Goal: Task Accomplishment & Management: Manage account settings

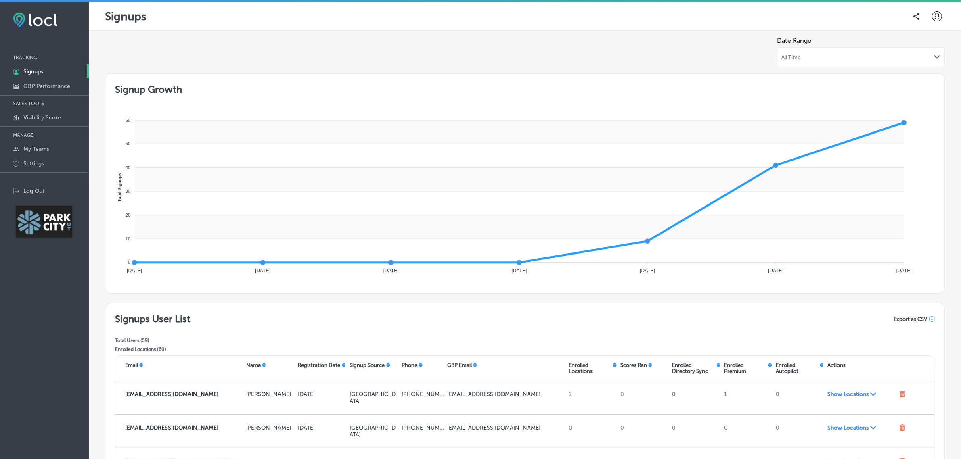
scroll to position [57, 0]
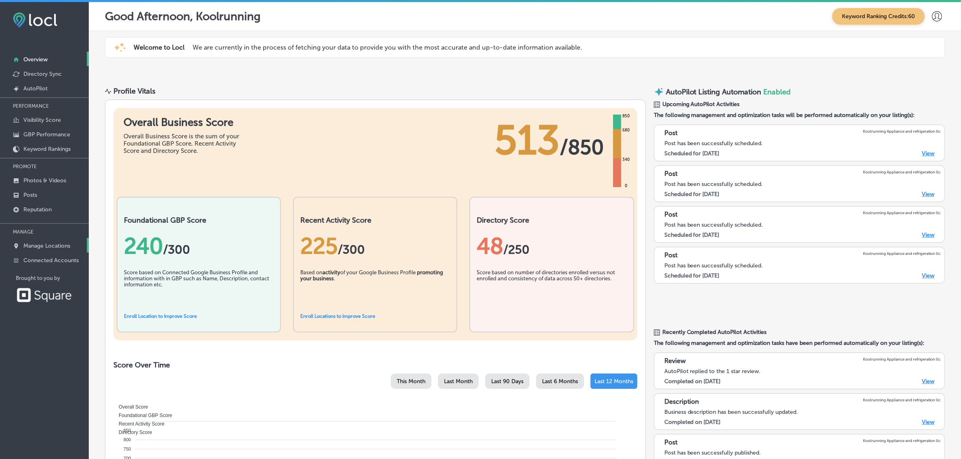
click at [55, 245] on p "Manage Locations" at bounding box center [46, 245] width 47 height 7
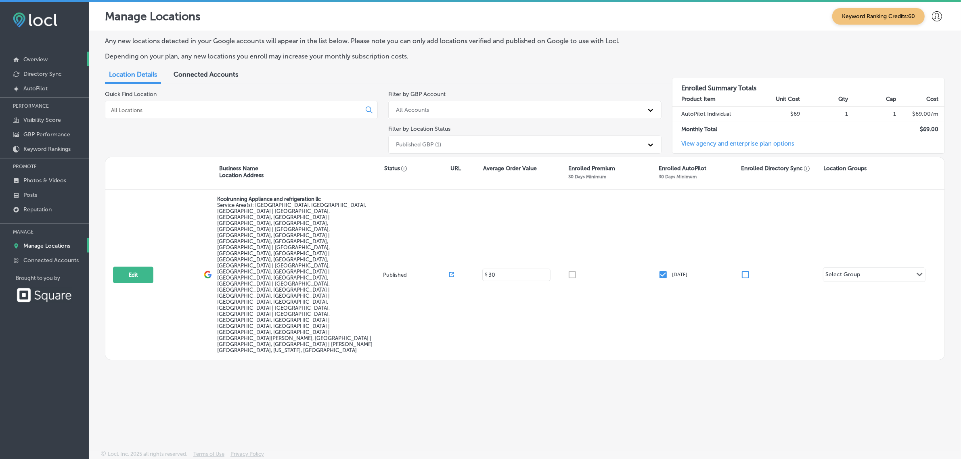
click at [45, 61] on p "Overview" at bounding box center [35, 59] width 24 height 7
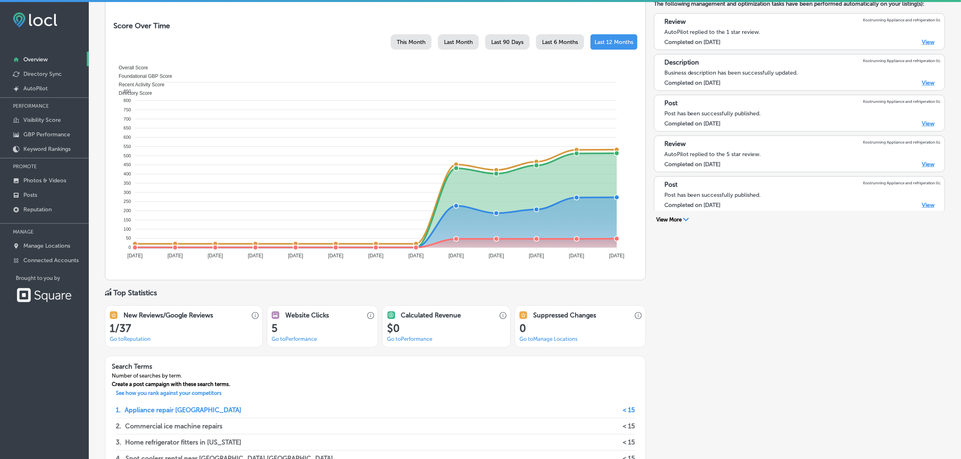
scroll to position [97, 0]
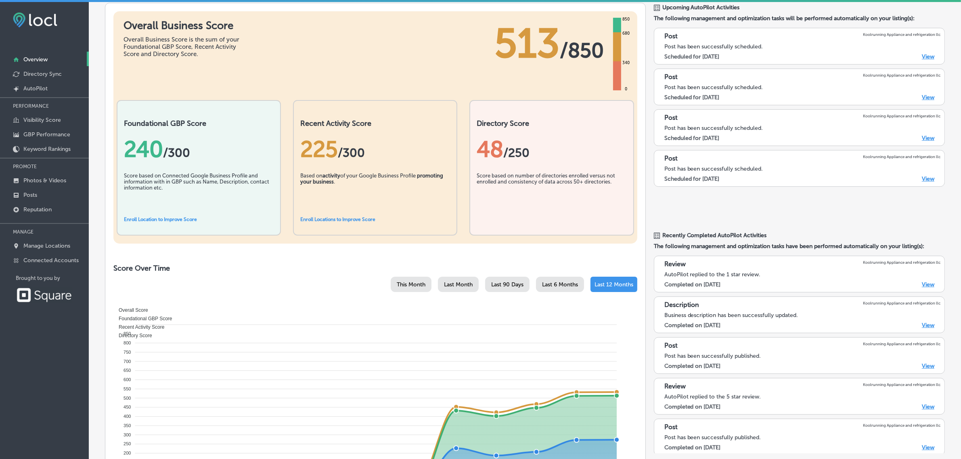
click at [690, 295] on div "Review Koolrunning Appliance and refrigeration llc AutoPilot replied to the 1 s…" at bounding box center [799, 353] width 291 height 202
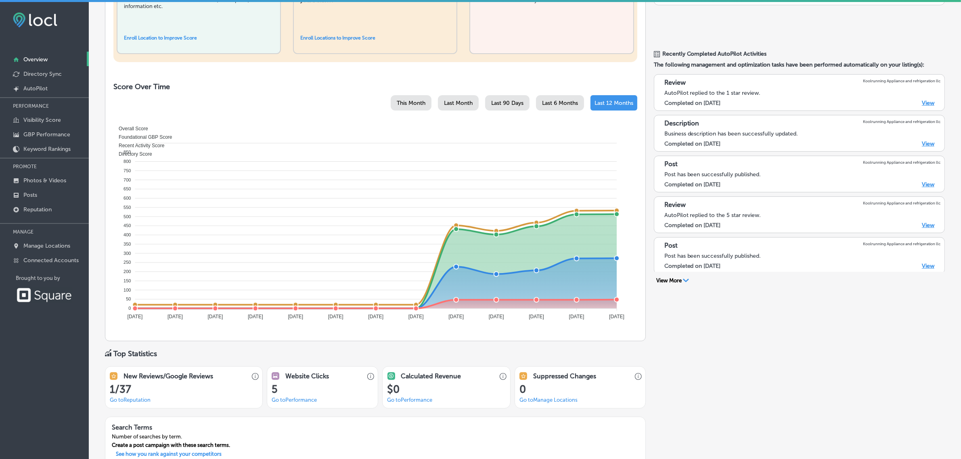
scroll to position [279, 0]
click at [692, 361] on div "AutoPilot Listing Automation Enabled Upcoming AutoPilot Activities The followin…" at bounding box center [799, 210] width 291 height 805
click at [45, 252] on link "Manage Locations" at bounding box center [44, 245] width 89 height 15
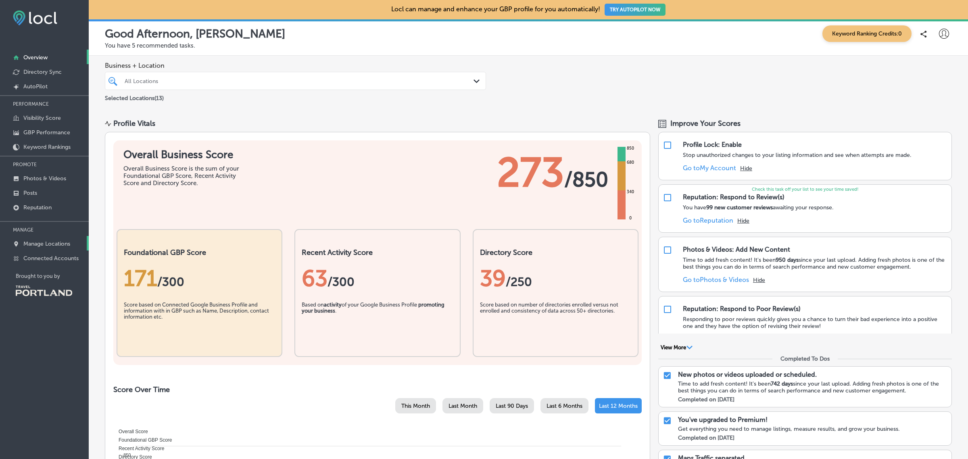
click at [38, 247] on p "Manage Locations" at bounding box center [46, 243] width 47 height 7
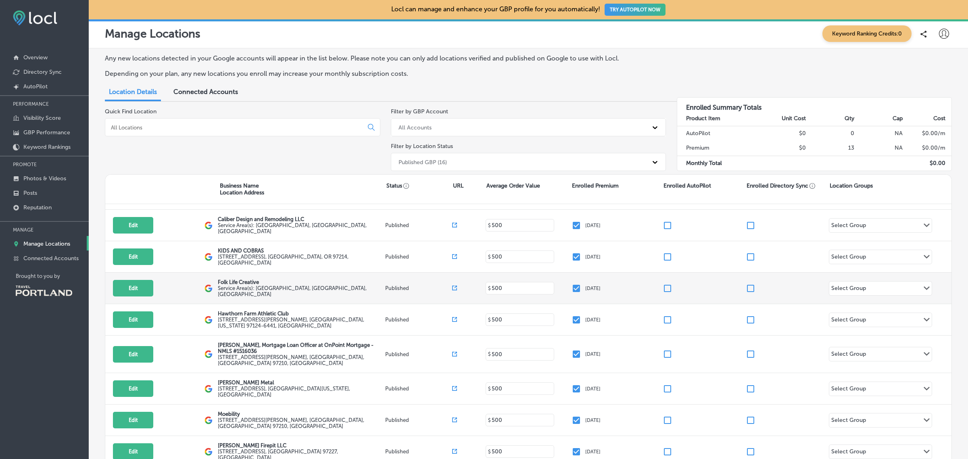
scroll to position [90, 0]
click at [132, 279] on button "Edit" at bounding box center [133, 287] width 40 height 17
select select "US"
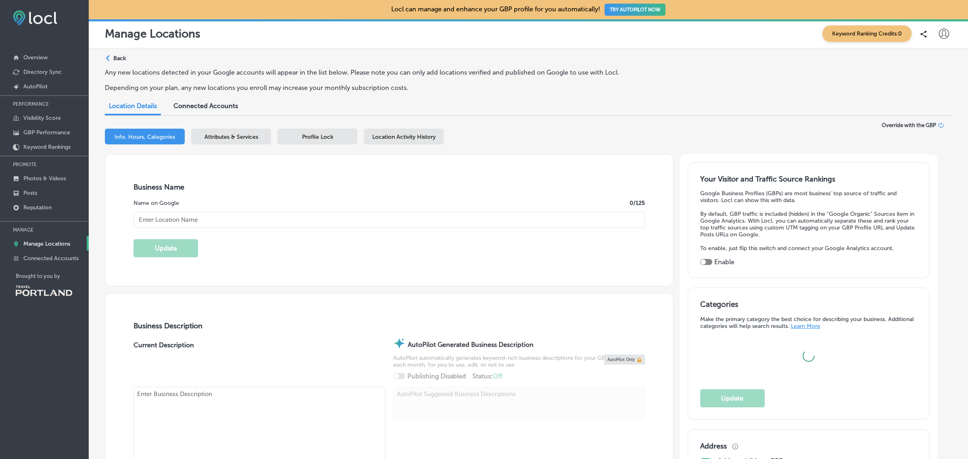
type input "Folk Life Creative"
type textarea "Folk Life LLC is a Portland based Creative Company that specializes in digital …"
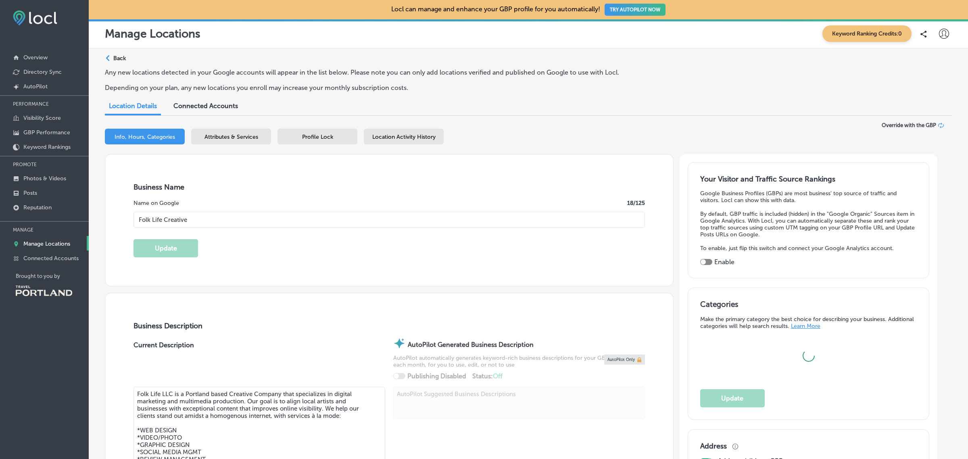
checkbox input "false"
type input "US"
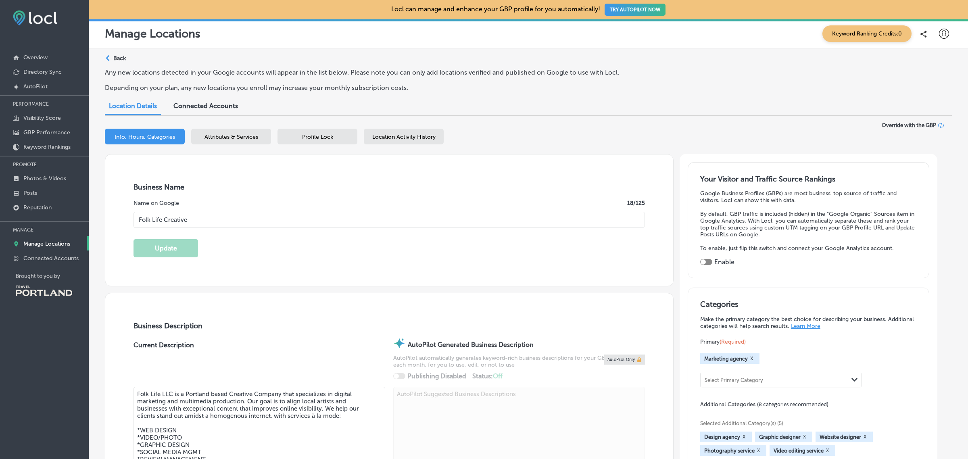
type input "http://www.folklifecreative.com/"
type input "+1 503 348 4993"
click at [864, 71] on div "Any new locations detected in your Google accounts will appear in the list belo…" at bounding box center [528, 83] width 847 height 29
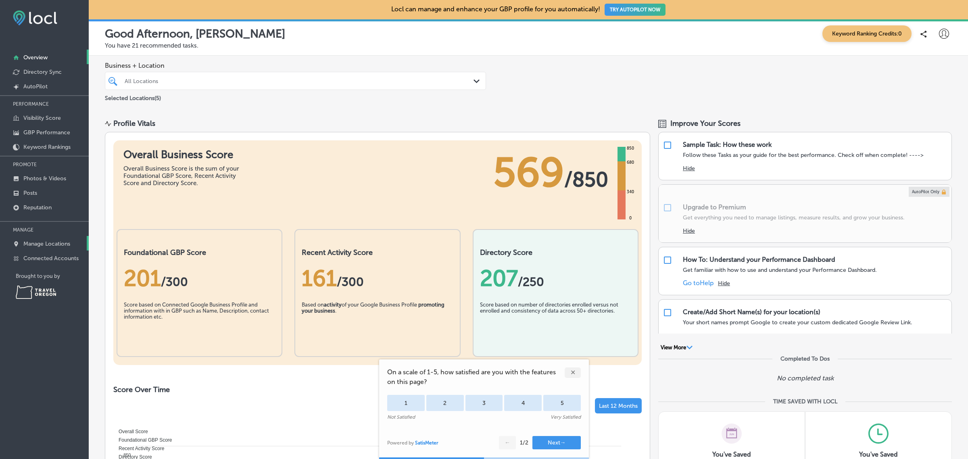
click at [63, 241] on link "Manage Locations" at bounding box center [44, 243] width 89 height 15
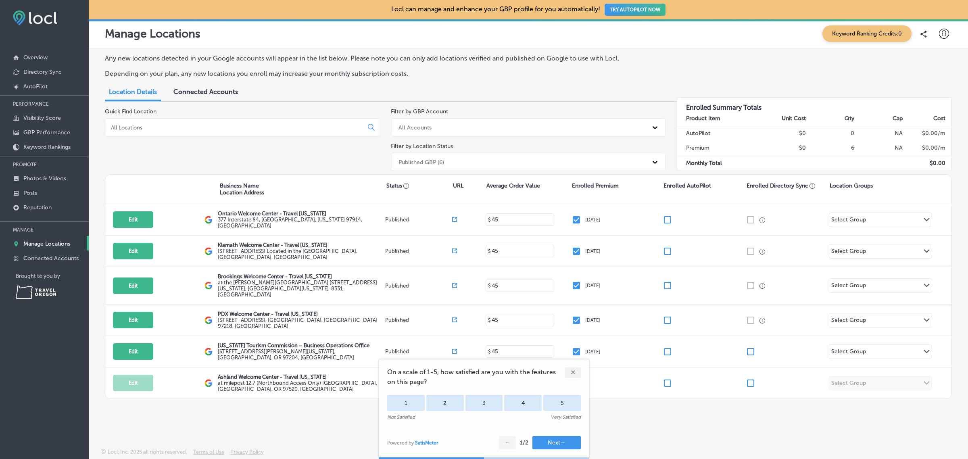
click at [944, 36] on icon at bounding box center [944, 34] width 10 height 10
click at [938, 63] on p "My Account" at bounding box center [933, 63] width 36 height 10
select select "US"
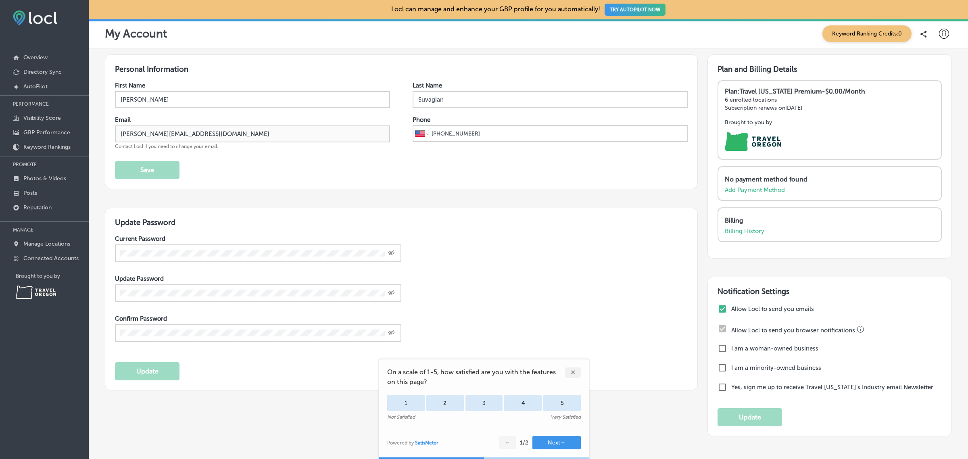
click at [939, 33] on icon at bounding box center [944, 34] width 10 height 10
click at [933, 83] on p "My Teams" at bounding box center [929, 84] width 29 height 10
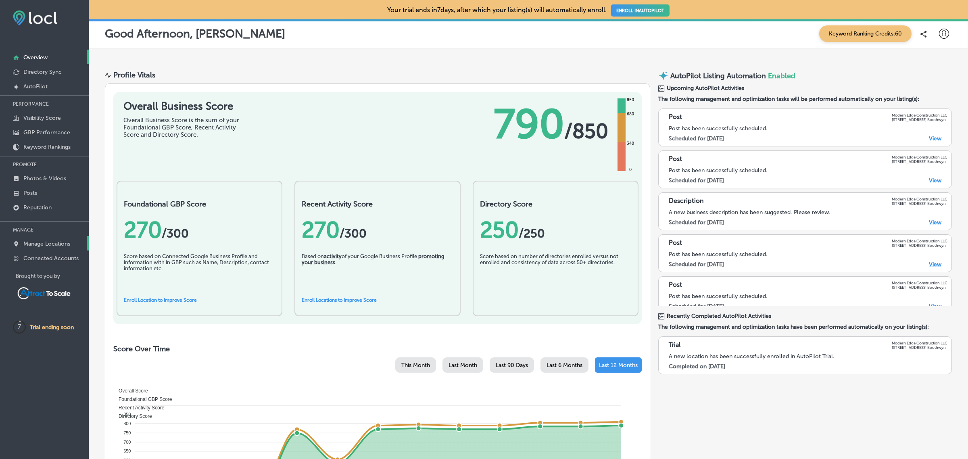
click at [54, 246] on p "Manage Locations" at bounding box center [46, 243] width 47 height 7
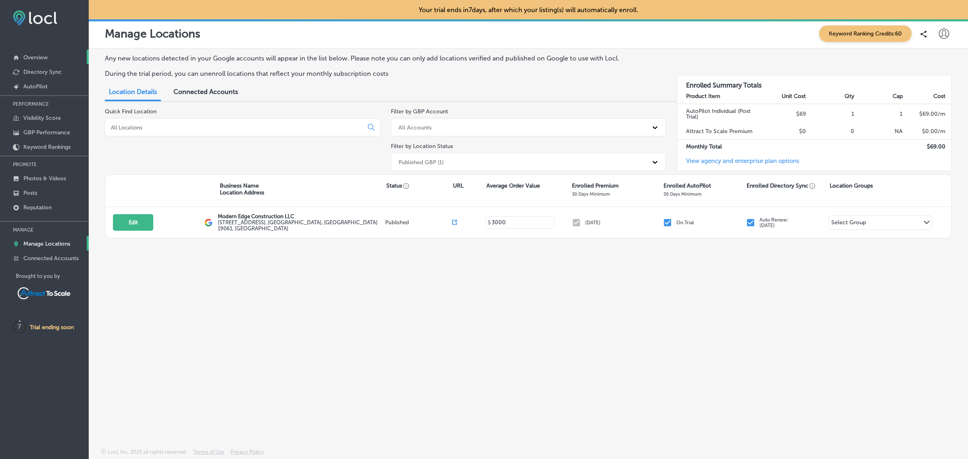
click at [45, 56] on p "Overview" at bounding box center [35, 57] width 24 height 7
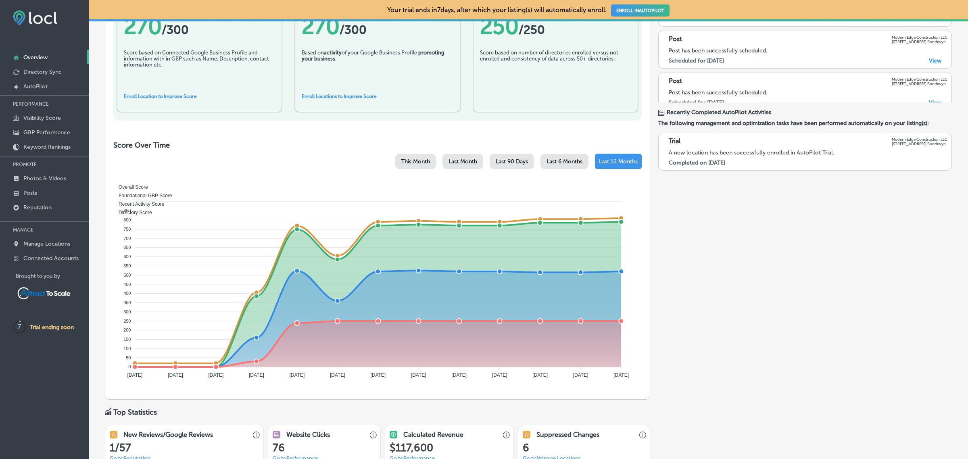
scroll to position [204, 0]
click at [65, 122] on link "Visibility Score" at bounding box center [44, 117] width 89 height 15
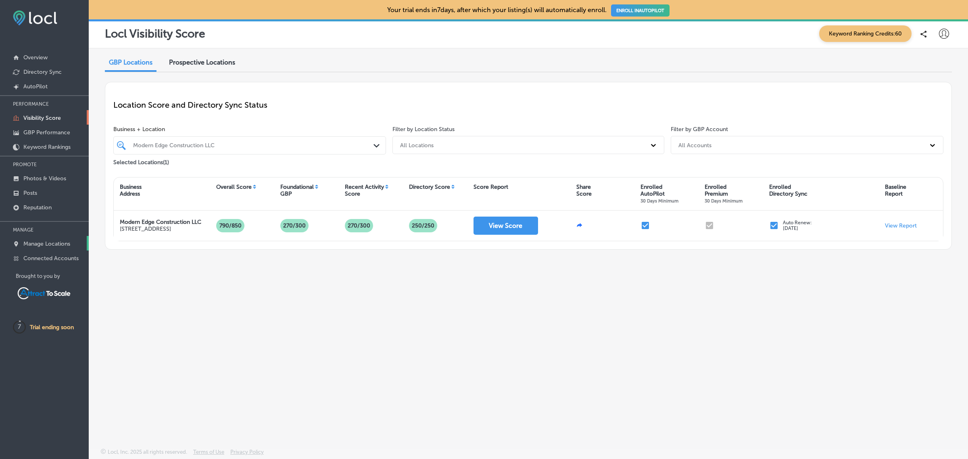
click at [53, 245] on p "Manage Locations" at bounding box center [46, 243] width 47 height 7
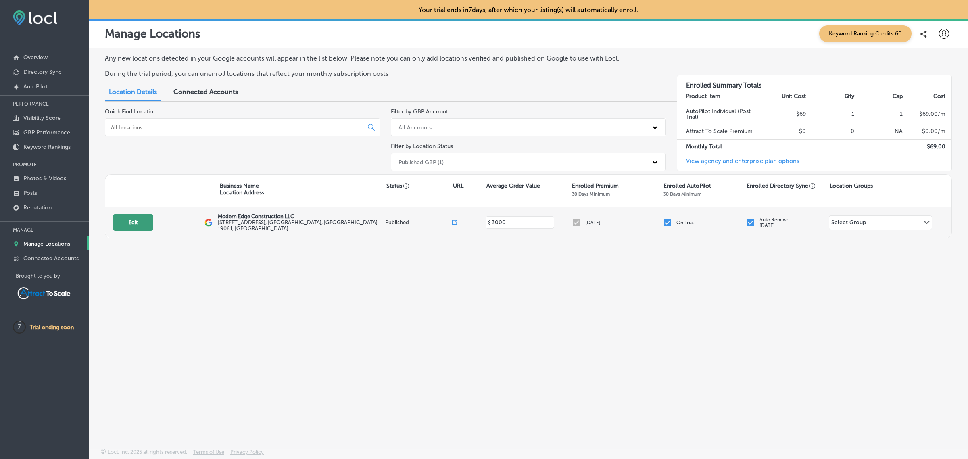
click at [146, 223] on button "Edit" at bounding box center [133, 222] width 40 height 17
select select "US"
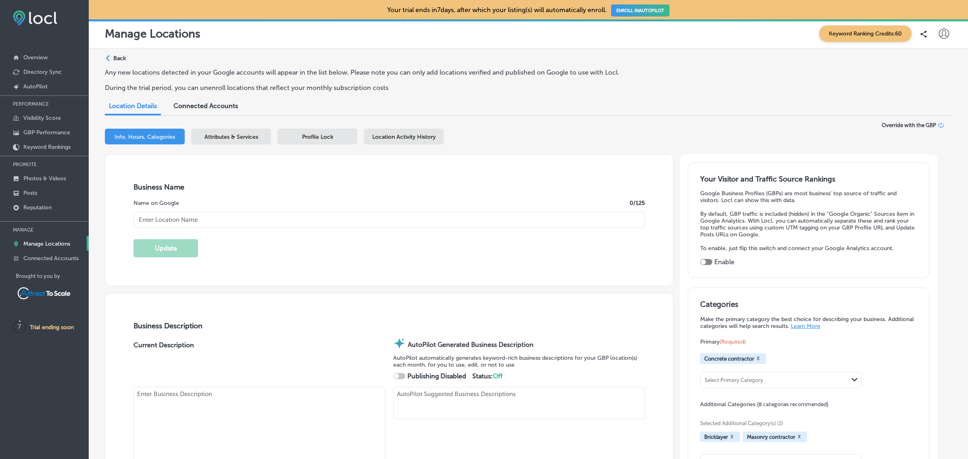
checkbox input "true"
type input "Modern Edge Construction LLC"
type textarea "Modern Edge Construction LLC stands out among concrete contractors near me by b…"
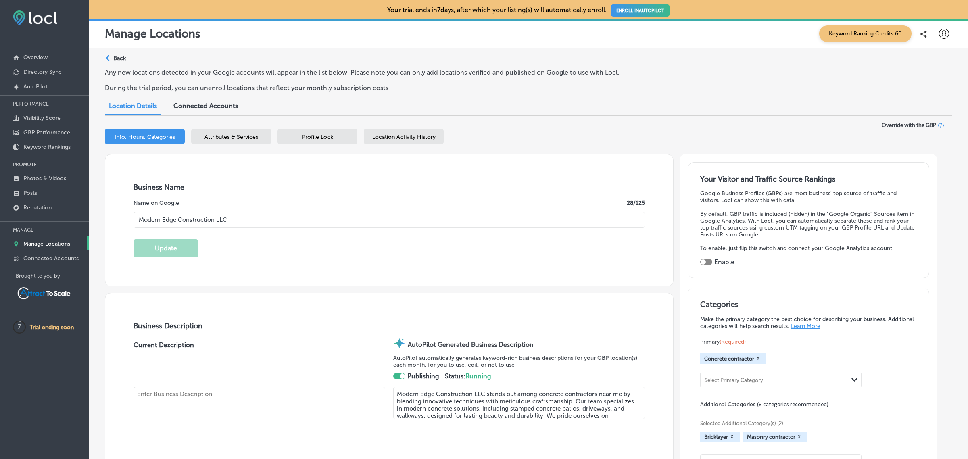
type input "3116 Boothwyn Road"
type input "Boothwyn"
type input "19061"
type input "US"
type input "https://www.modernedgeconstructionllc.com/"
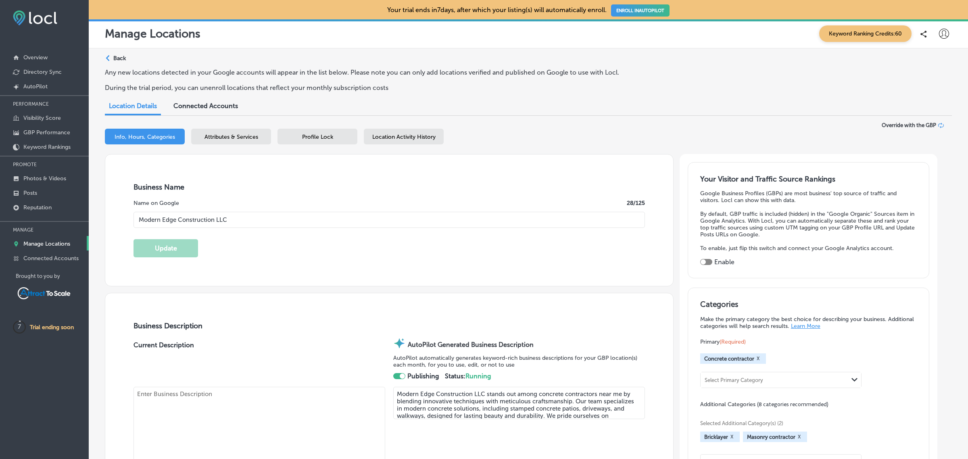
type input "3000"
type textarea "Modern Edge Construction provides concrete and masonry services to the Pennsylv…"
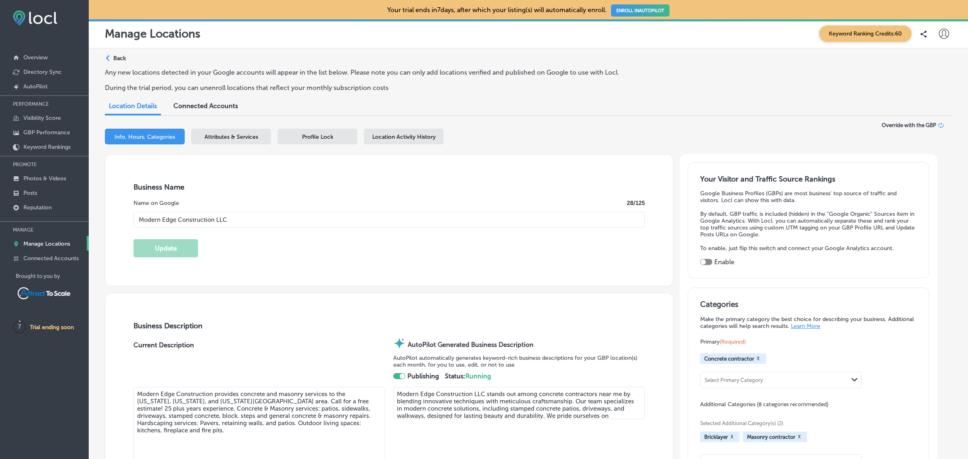
type input "+1 484 255 4798"
select select "US"
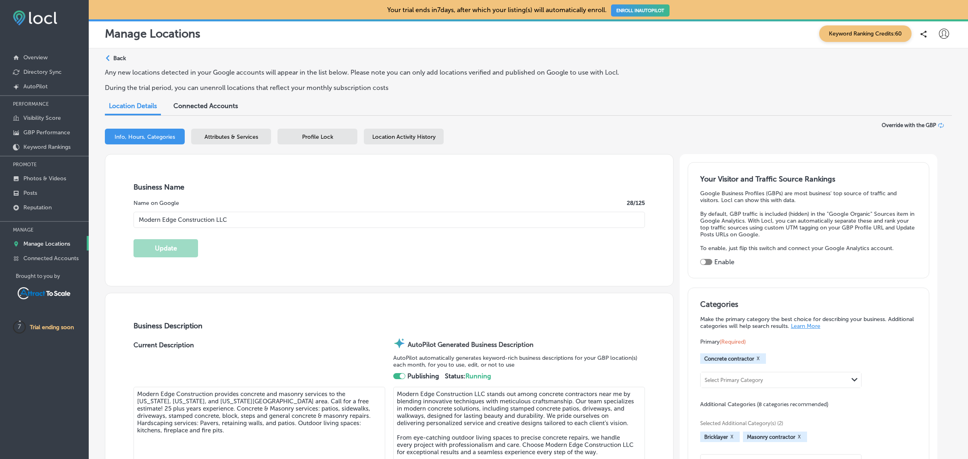
click at [409, 134] on span "Location Activity History" at bounding box center [403, 137] width 63 height 7
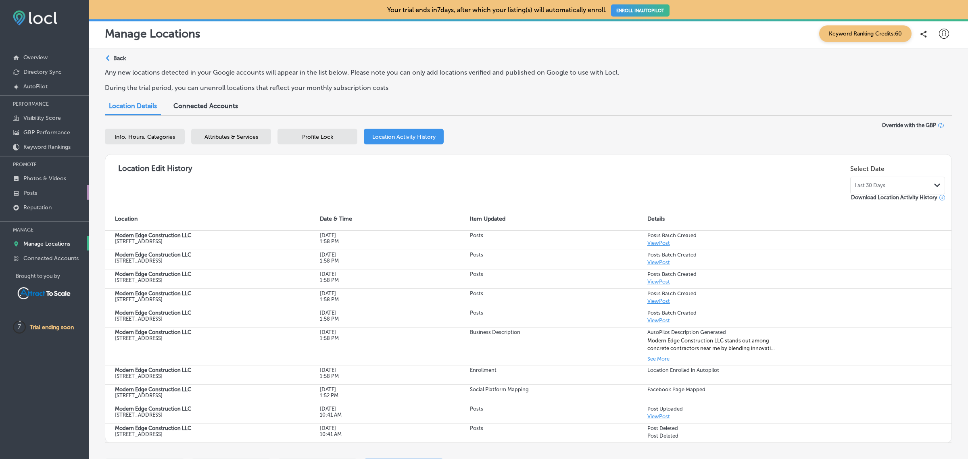
click at [44, 193] on link "Posts" at bounding box center [44, 192] width 89 height 15
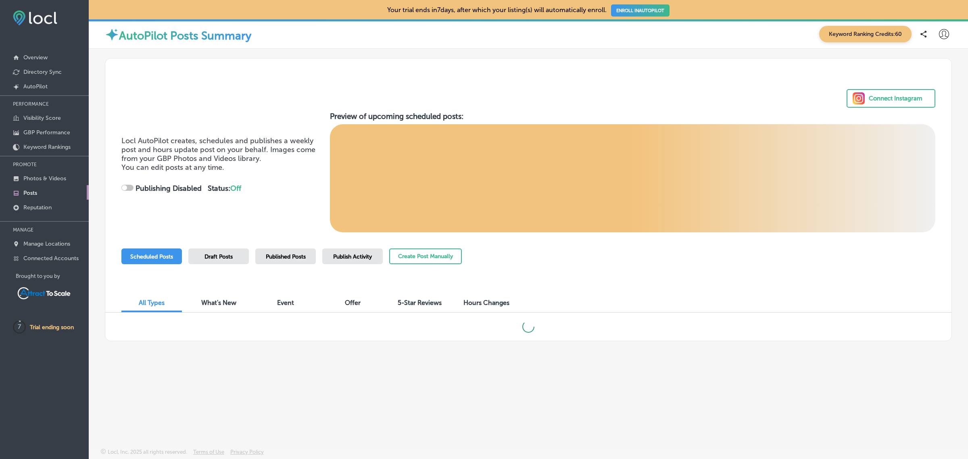
checkbox input "true"
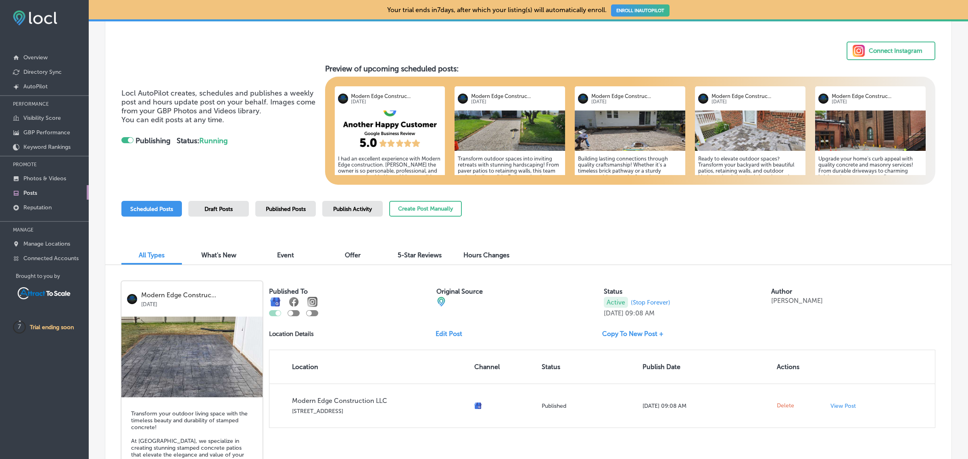
scroll to position [48, 0]
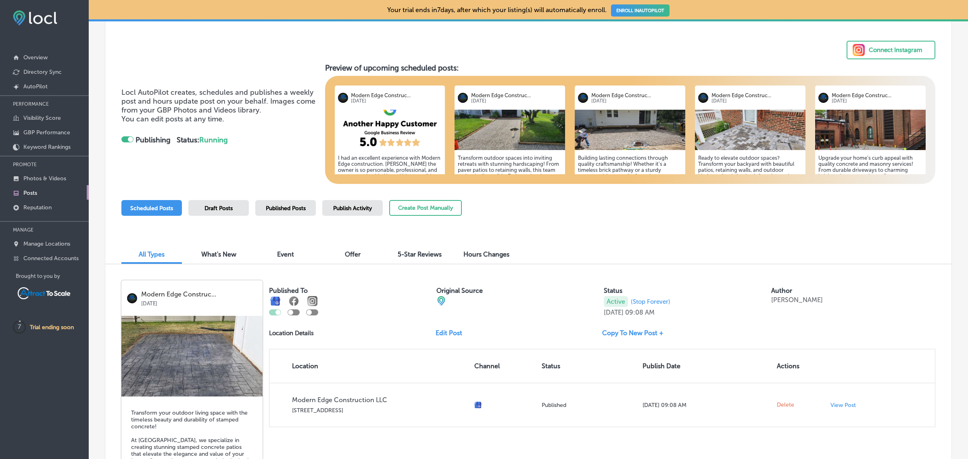
click at [350, 213] on div "Publish Activity" at bounding box center [352, 208] width 61 height 16
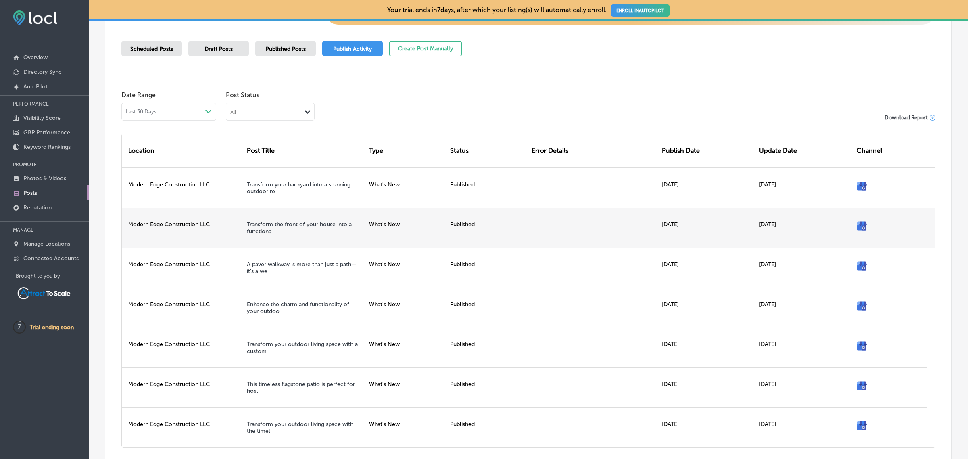
scroll to position [209, 0]
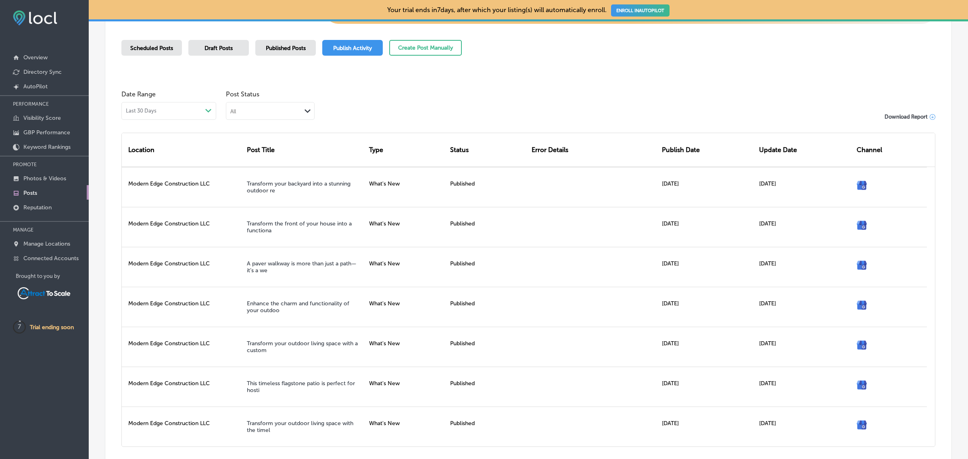
click at [284, 48] on span "Published Posts" at bounding box center [286, 48] width 40 height 7
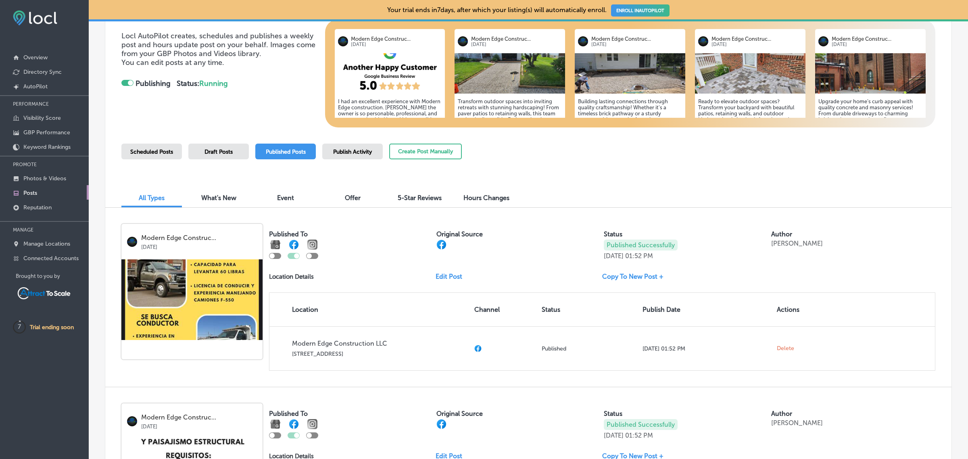
scroll to position [105, 0]
click at [139, 153] on span "Scheduled Posts" at bounding box center [151, 151] width 43 height 7
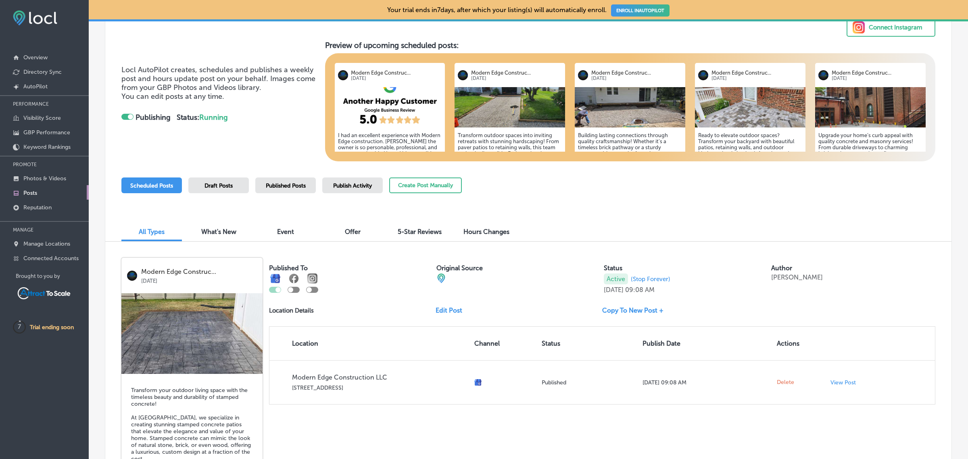
scroll to position [71, 0]
click at [355, 185] on span "Publish Activity" at bounding box center [352, 185] width 39 height 7
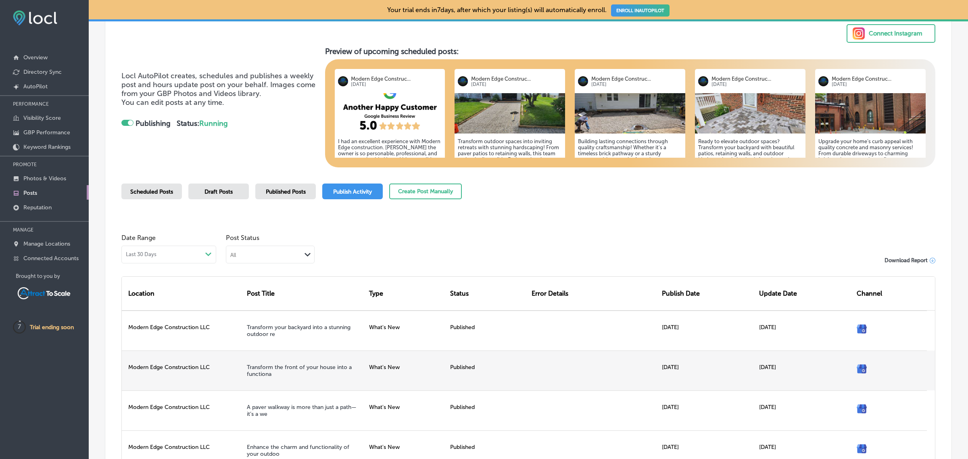
scroll to position [65, 0]
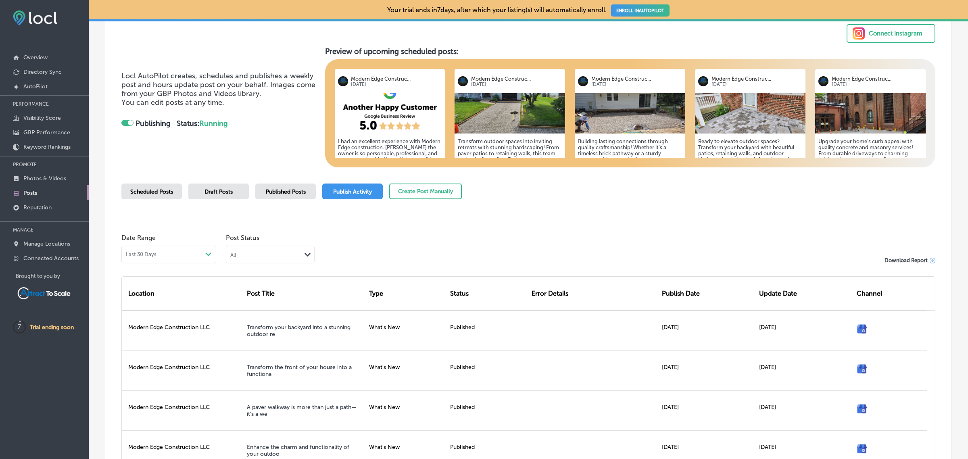
click at [175, 255] on div "Last 30 Days Path Created with Sketch." at bounding box center [169, 254] width 86 height 6
click at [311, 225] on div "Date Range Last 30 Days Path Created with Sketch. Post Status All Path Created …" at bounding box center [528, 416] width 846 height 393
click at [169, 259] on div "Last 30 Days Path Created with Sketch." at bounding box center [168, 255] width 95 height 18
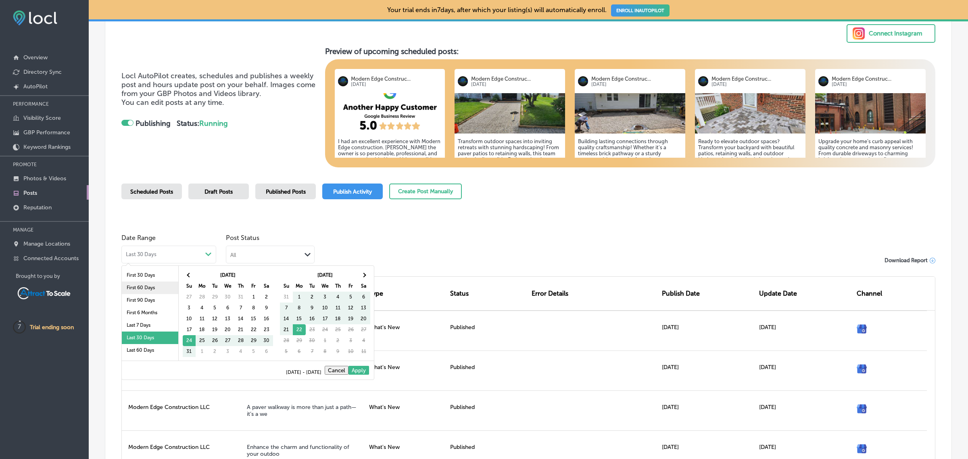
scroll to position [46, 0]
click at [154, 305] on li "Last 60 Days" at bounding box center [150, 304] width 56 height 13
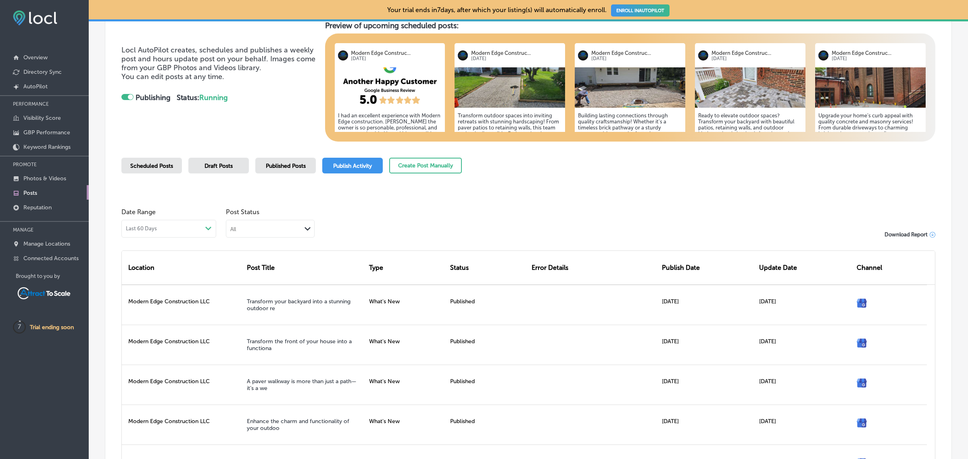
scroll to position [90, 0]
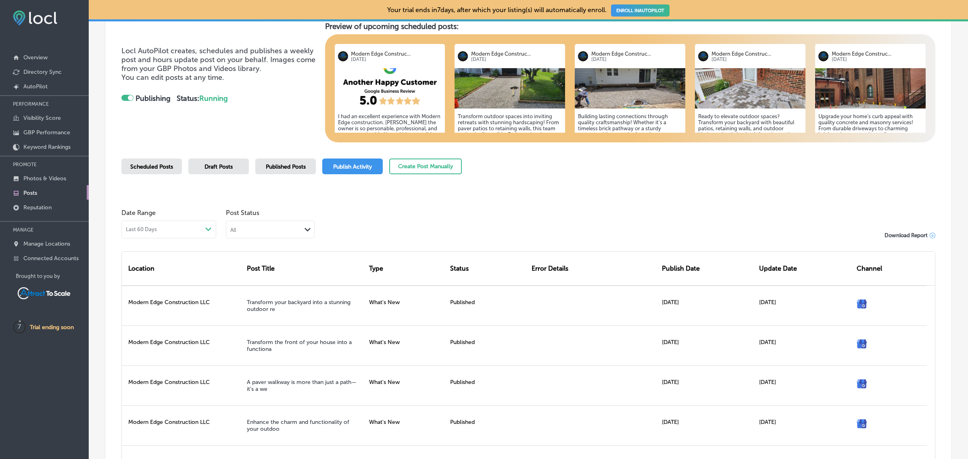
click at [206, 230] on icon "Path Created with Sketch." at bounding box center [208, 230] width 6 height 4
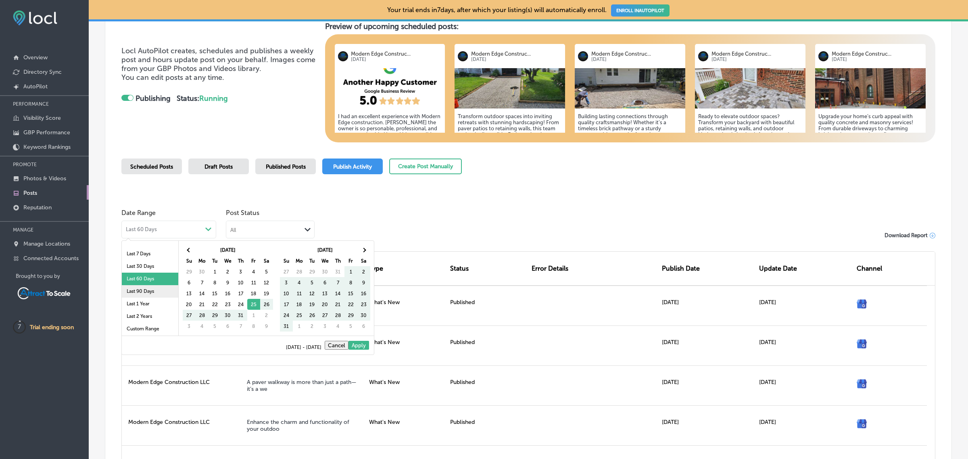
click at [161, 291] on li "Last 90 Days" at bounding box center [150, 291] width 56 height 13
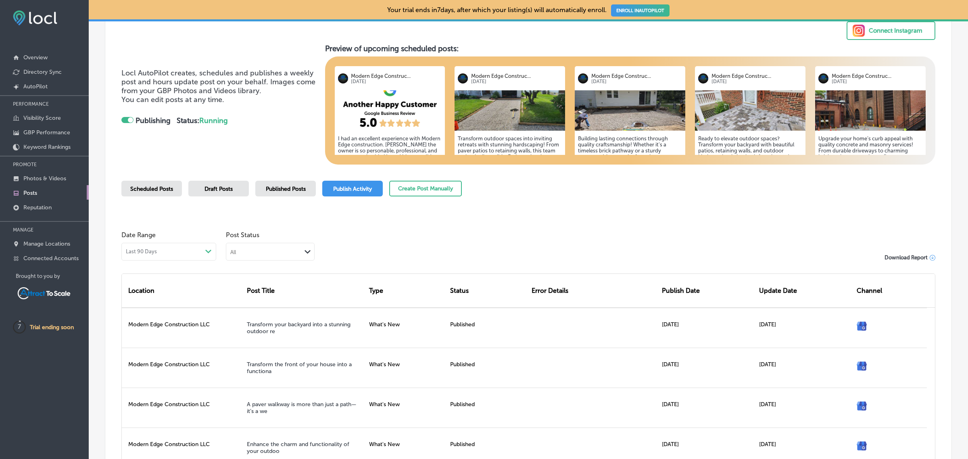
scroll to position [67, 0]
click at [274, 188] on span "Published Posts" at bounding box center [286, 189] width 40 height 7
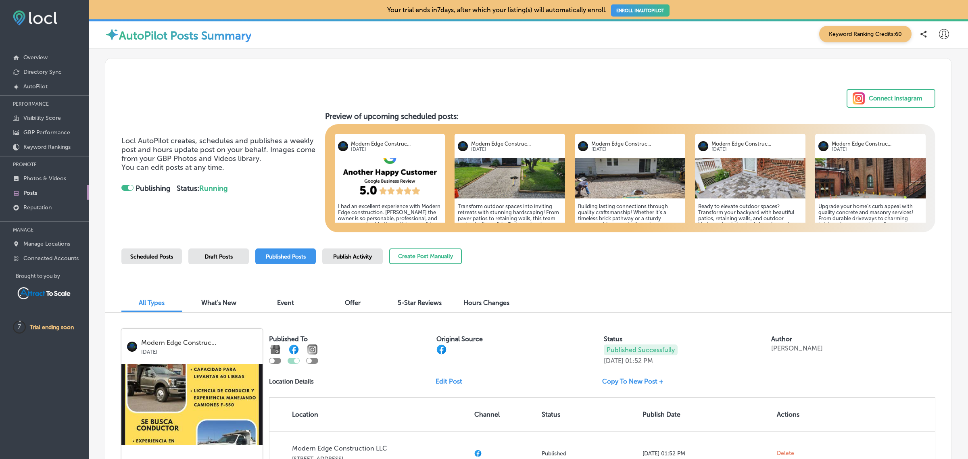
click at [158, 256] on span "Scheduled Posts" at bounding box center [151, 256] width 43 height 7
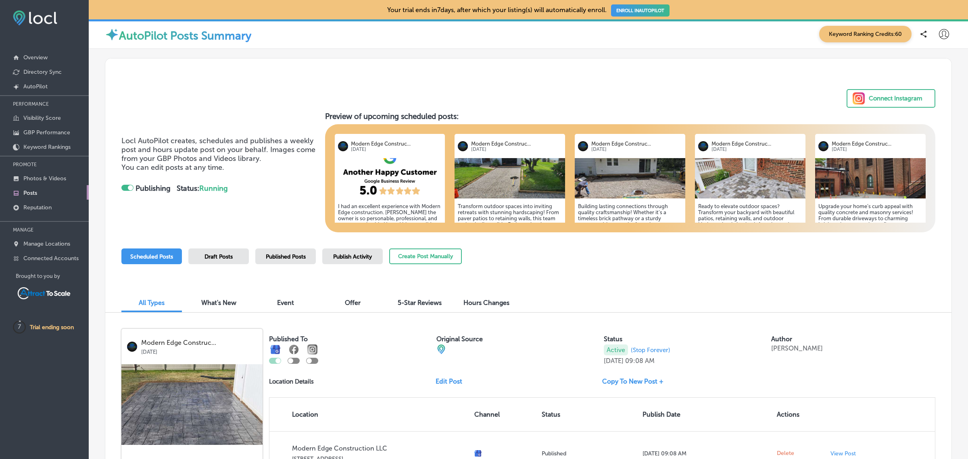
click at [447, 383] on link "Edit Post" at bounding box center [452, 382] width 33 height 8
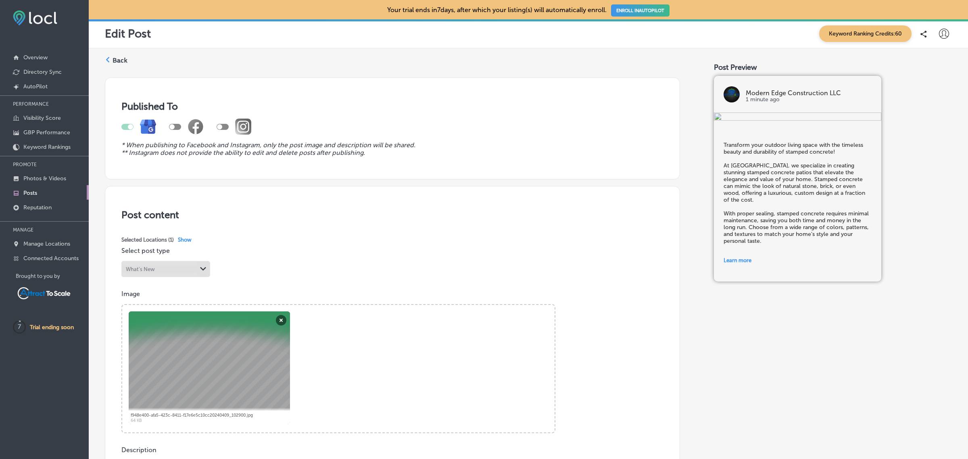
click at [124, 63] on label "Back" at bounding box center [120, 60] width 15 height 9
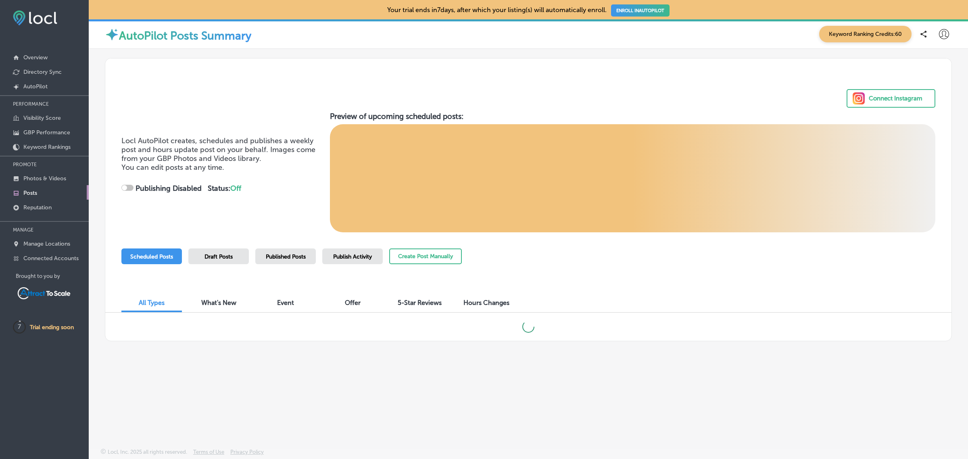
checkbox input "true"
click at [287, 267] on div "Scheduled Posts Draft Posts Published Posts Publish Activity Create Post Manual…" at bounding box center [291, 267] width 340 height 37
click at [289, 261] on div "Published Posts" at bounding box center [285, 257] width 61 height 16
click at [346, 256] on span "Publish Activity" at bounding box center [352, 256] width 39 height 7
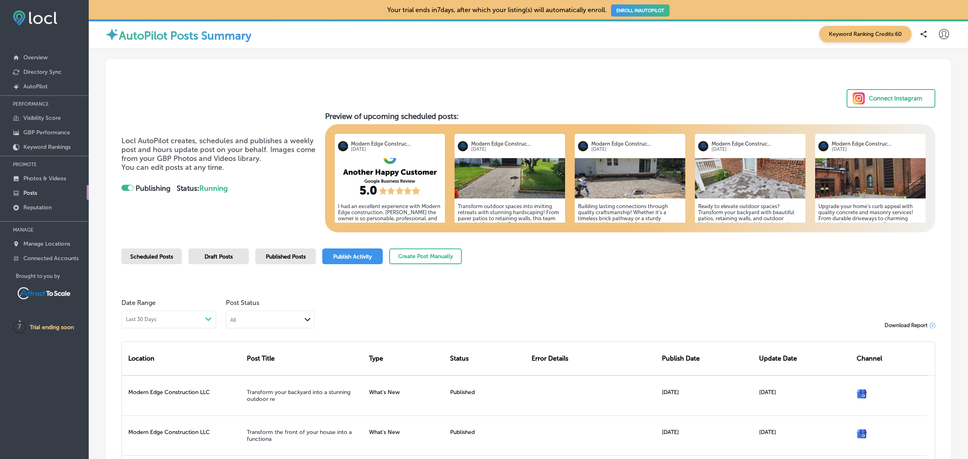
scroll to position [278, 0]
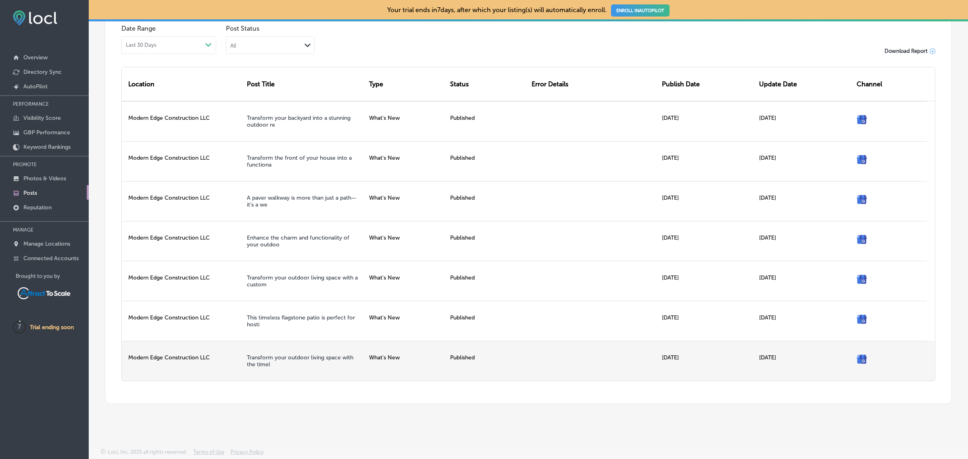
click at [408, 359] on div "What's New" at bounding box center [406, 361] width 81 height 40
click at [293, 358] on link "Transform your outdoor living space with the timel" at bounding box center [300, 361] width 107 height 14
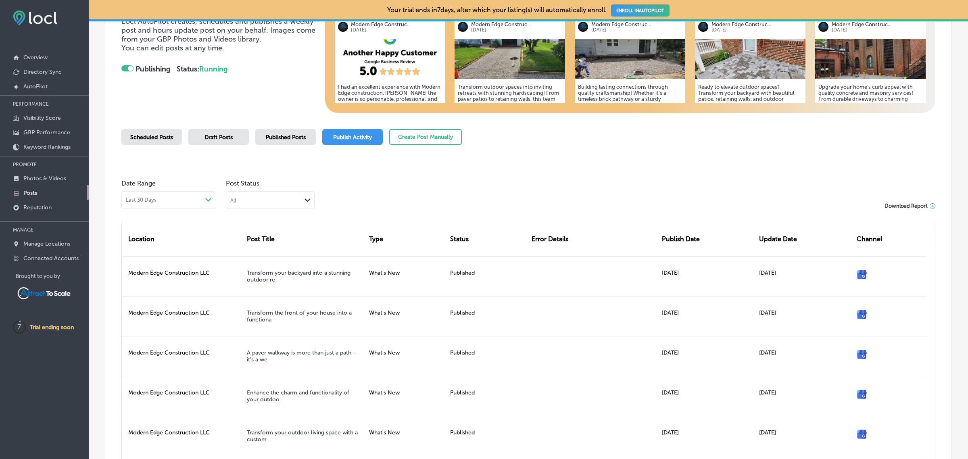
scroll to position [120, 0]
click at [188, 202] on div "Last 30 Days Path Created with Sketch." at bounding box center [168, 200] width 95 height 18
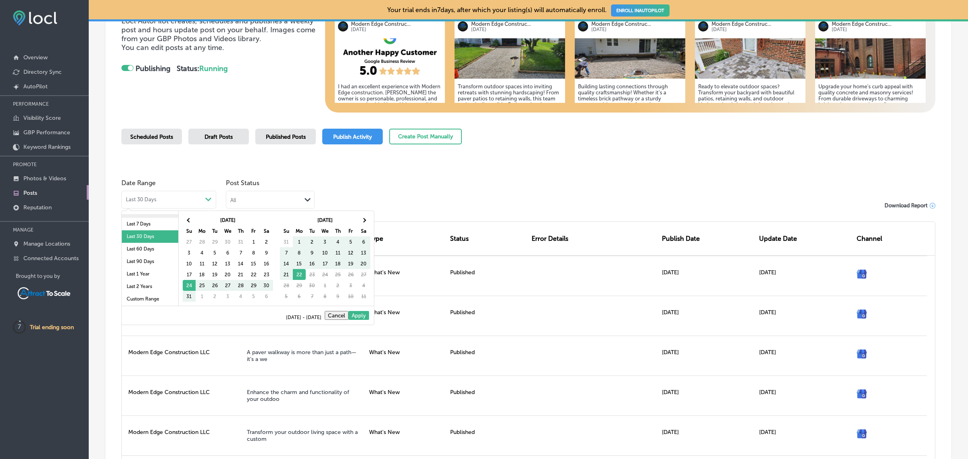
scroll to position [46, 0]
click at [154, 273] on li "Last 1 Year" at bounding box center [150, 274] width 56 height 13
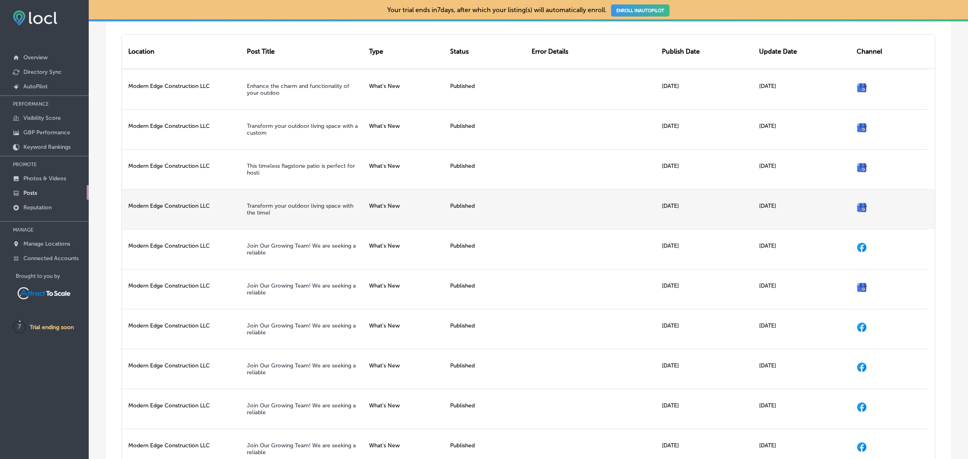
scroll to position [118, 0]
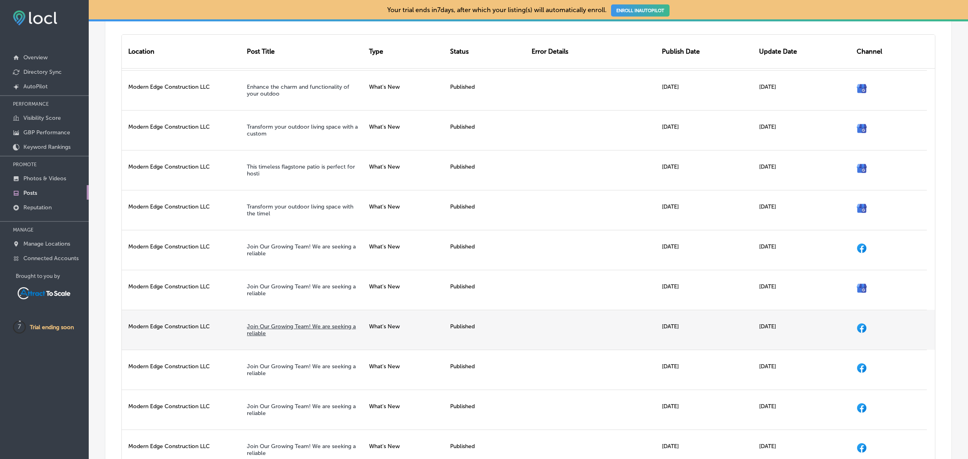
click at [299, 329] on link "Join Our Growing Team! We are seeking a reliable" at bounding box center [301, 330] width 109 height 14
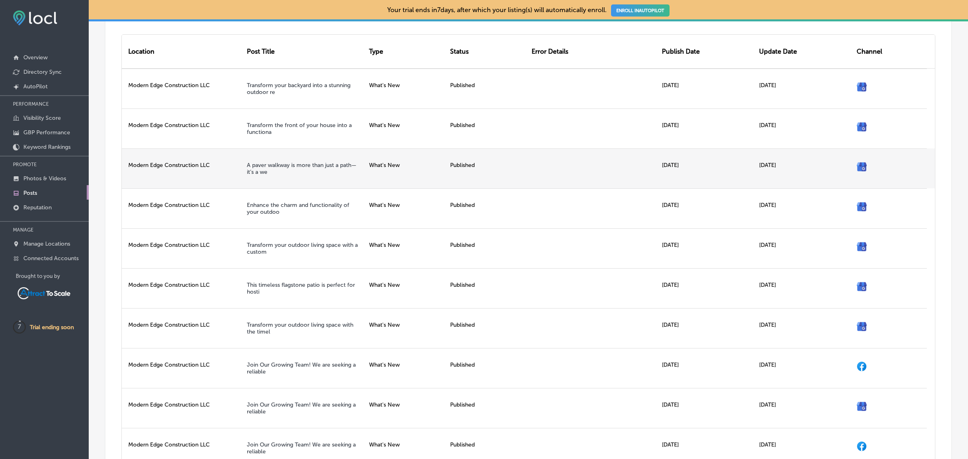
scroll to position [0, 0]
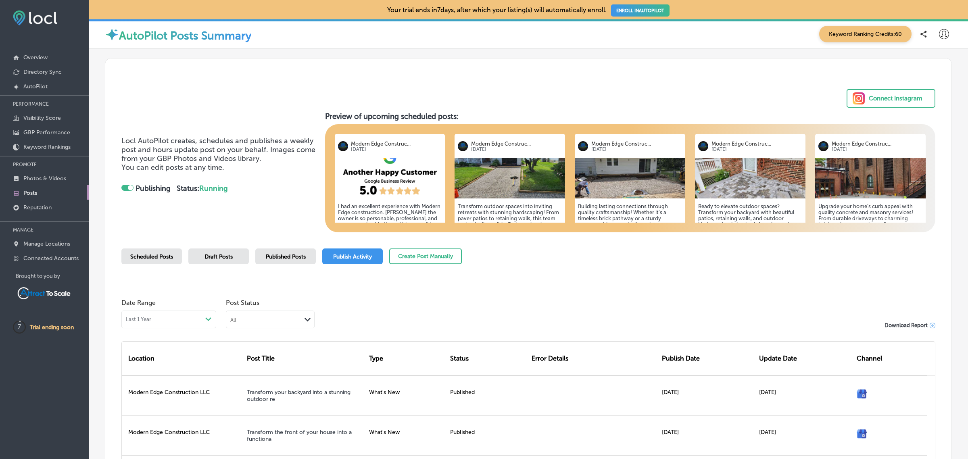
click at [939, 37] on icon at bounding box center [944, 34] width 10 height 10
click at [39, 245] on p "Manage Locations" at bounding box center [46, 243] width 47 height 7
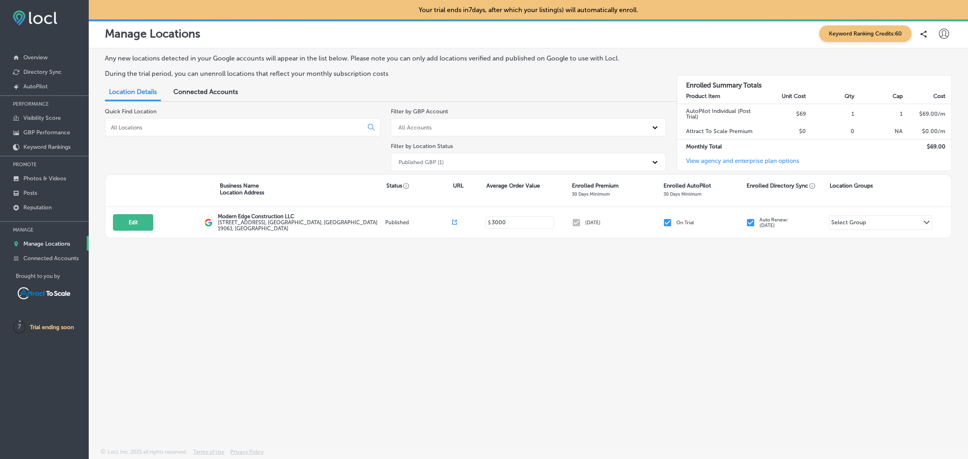
click at [723, 162] on link "View agency and enterprise plan options" at bounding box center [738, 163] width 122 height 13
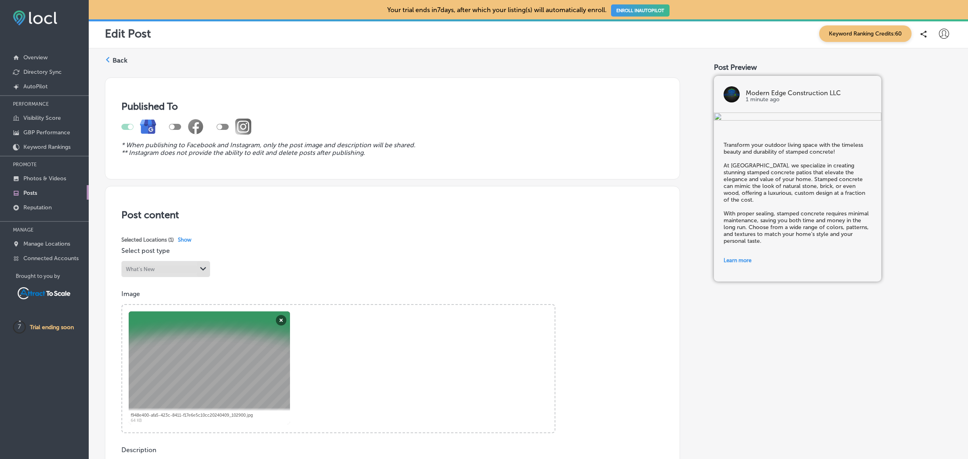
click at [117, 61] on label "Back" at bounding box center [120, 60] width 15 height 9
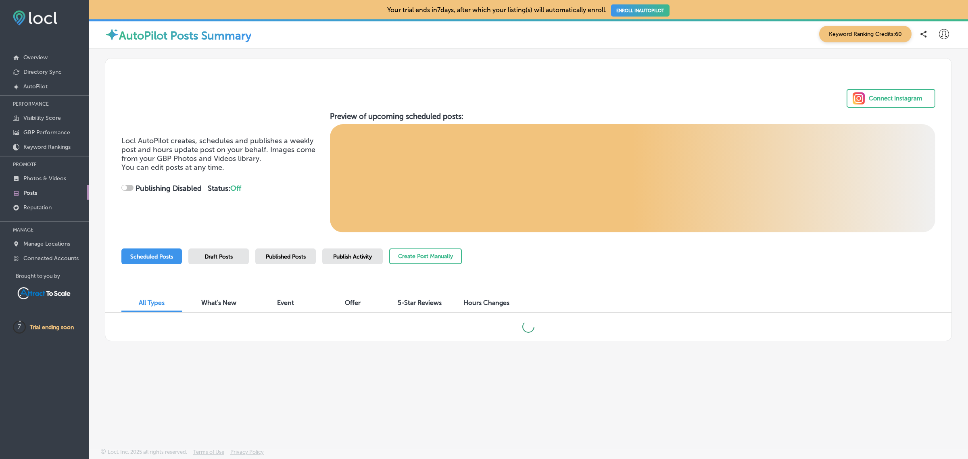
checkbox input "true"
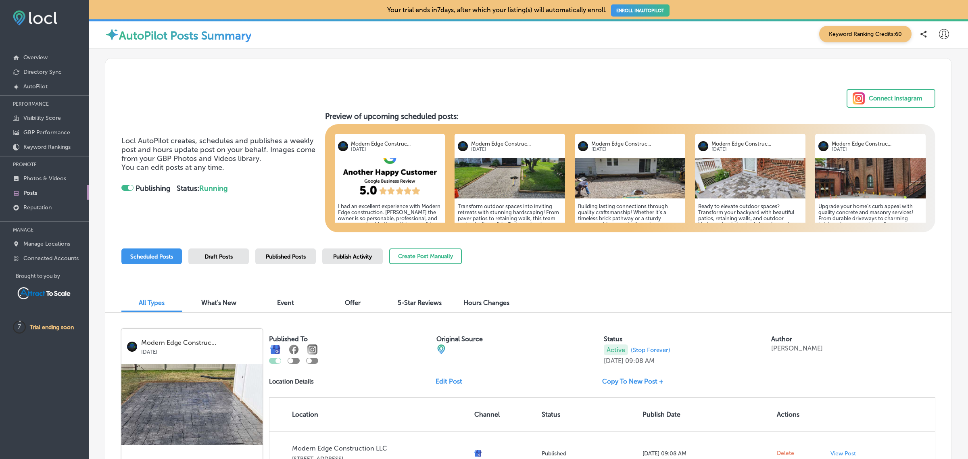
click at [352, 259] on div "Publish Activity" at bounding box center [352, 257] width 61 height 16
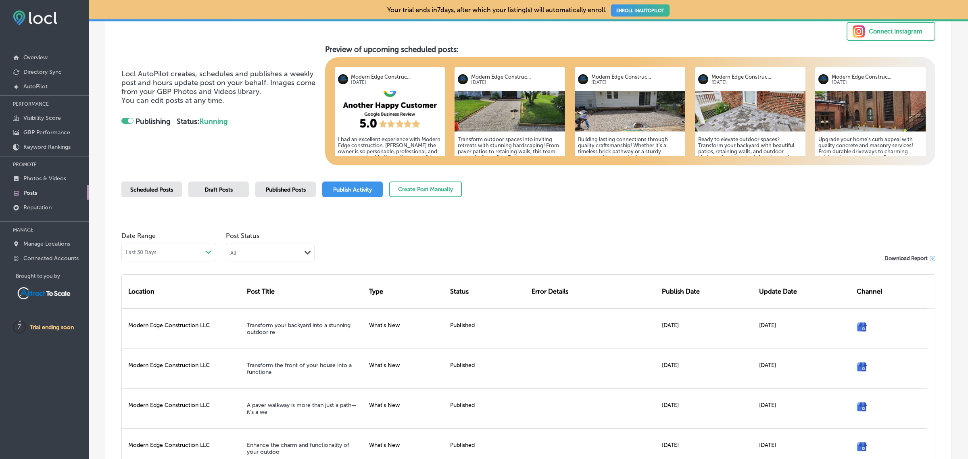
scroll to position [68, 0]
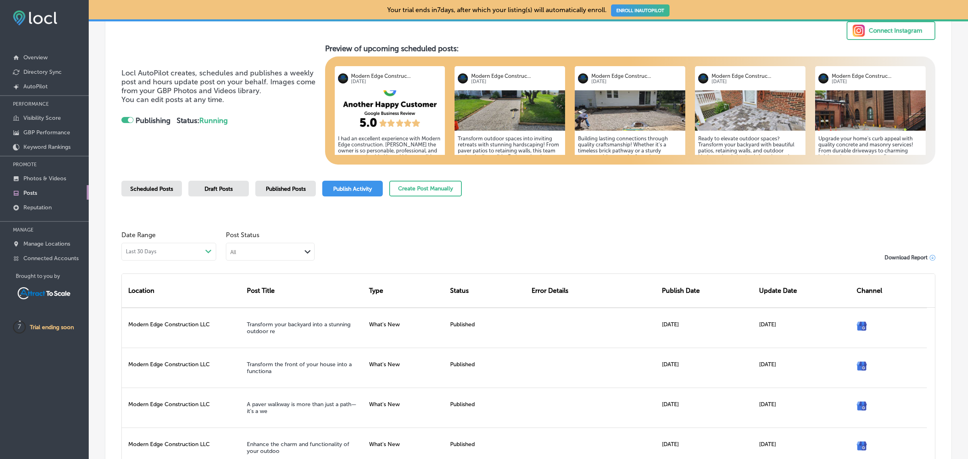
click at [189, 250] on div "Last 30 Days Path Created with Sketch." at bounding box center [169, 252] width 86 height 6
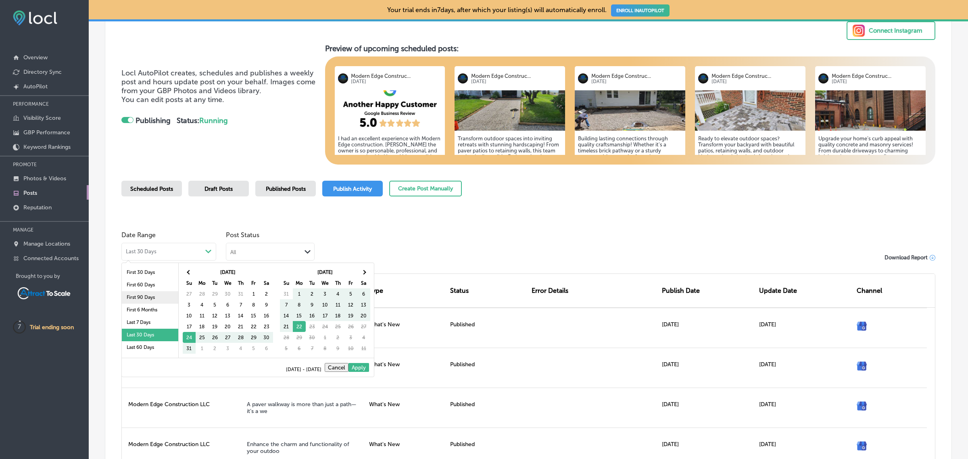
scroll to position [46, 0]
click at [150, 330] on li "Last 1 Year" at bounding box center [150, 326] width 56 height 13
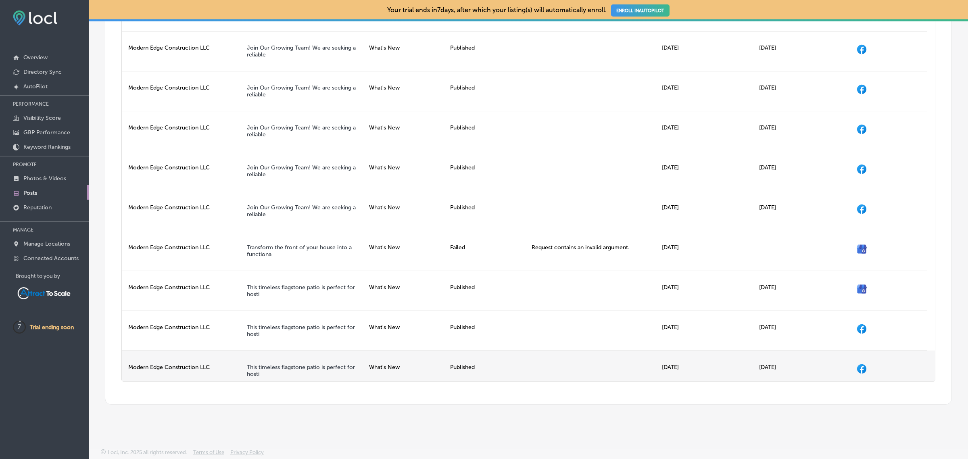
scroll to position [307, 0]
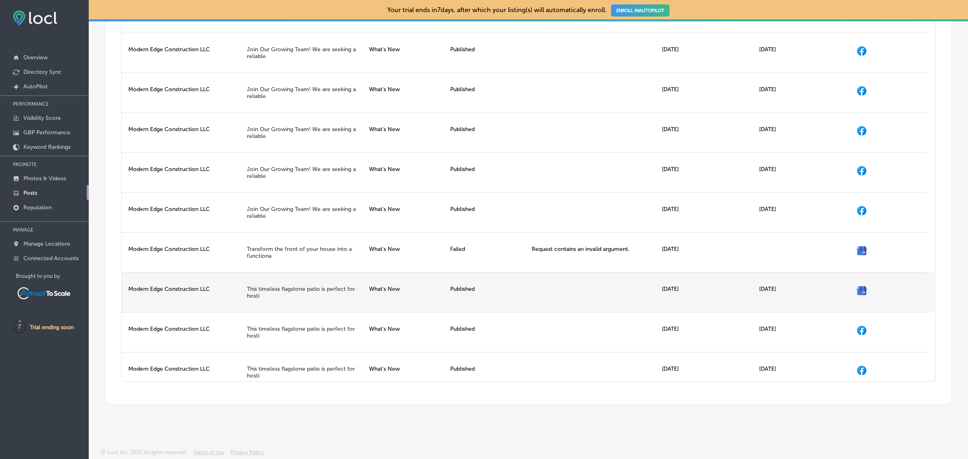
click at [561, 296] on div at bounding box center [593, 292] width 130 height 40
click at [297, 297] on link "This timeless flagstone patio is perfect for hosti" at bounding box center [301, 293] width 108 height 14
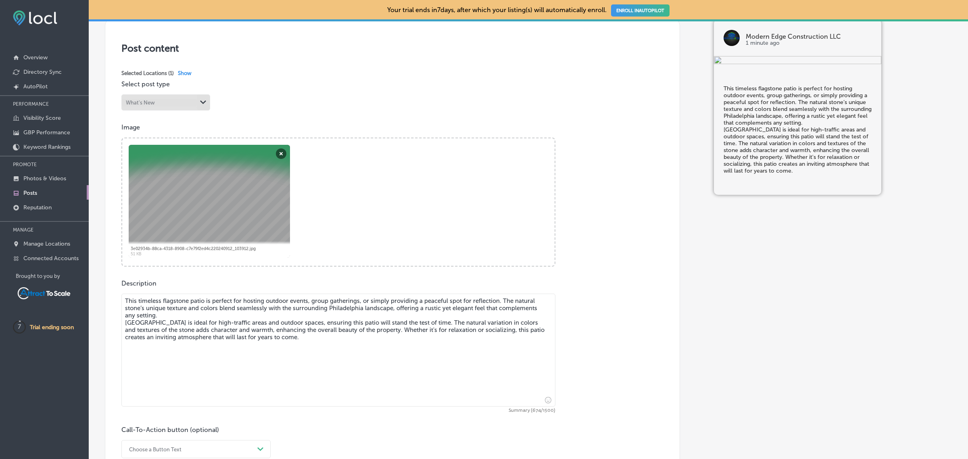
scroll to position [165, 0]
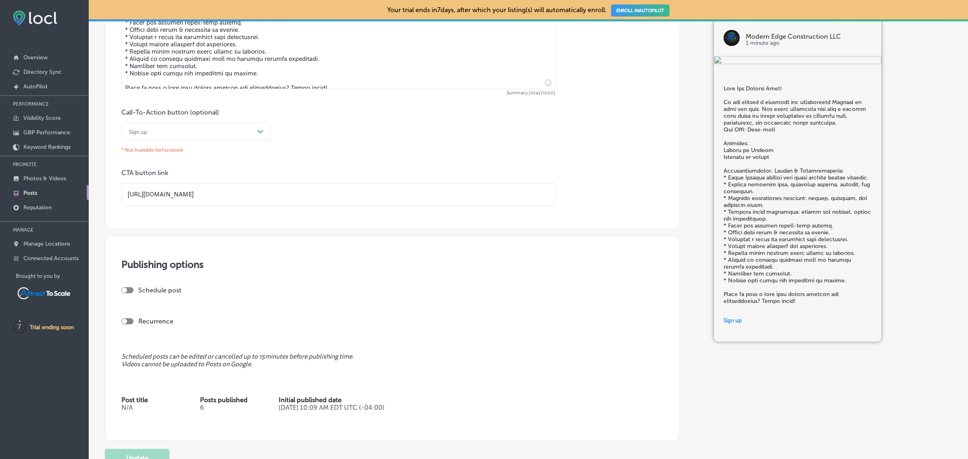
scroll to position [633, 0]
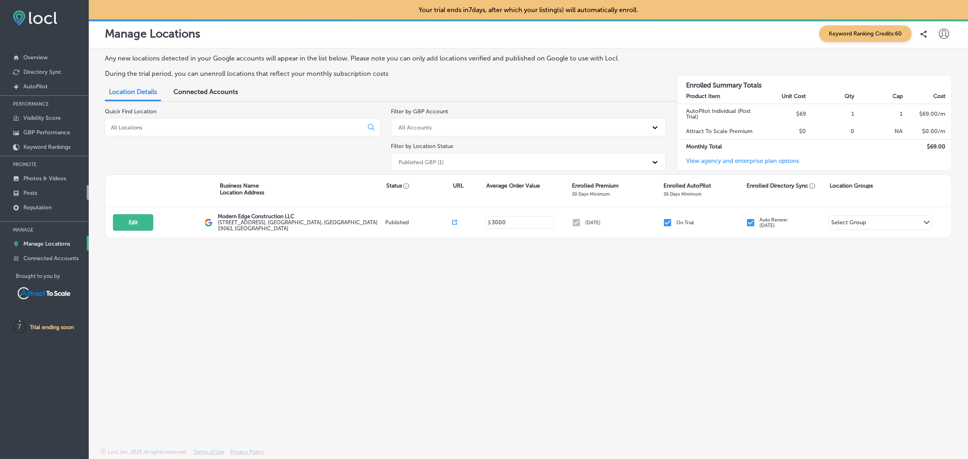
click at [39, 193] on link "Posts" at bounding box center [44, 192] width 89 height 15
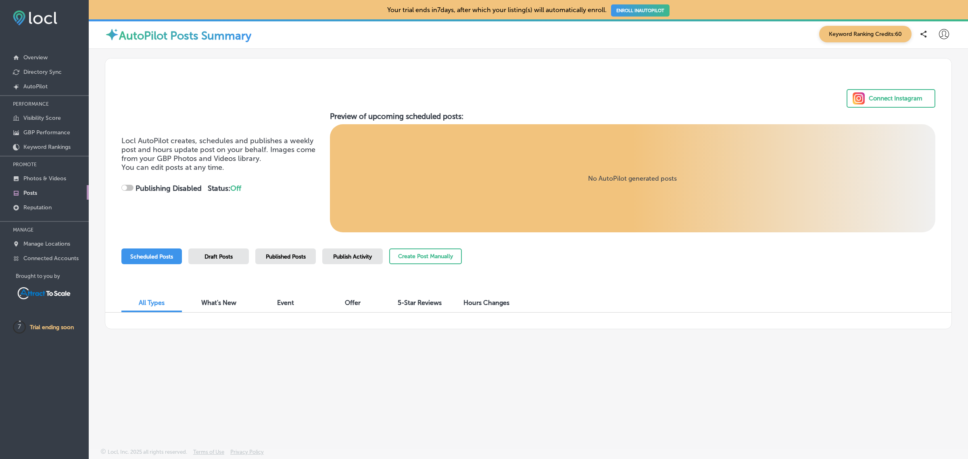
checkbox input "true"
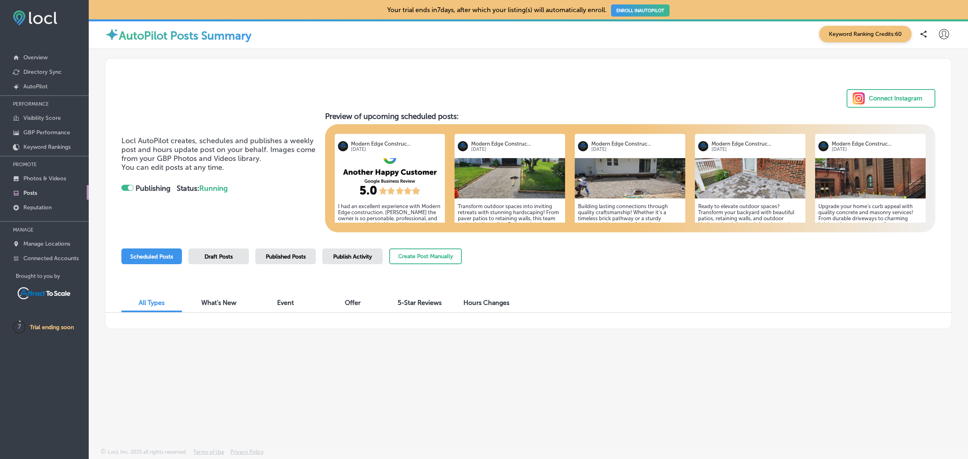
click at [335, 259] on span "Publish Activity" at bounding box center [352, 256] width 39 height 7
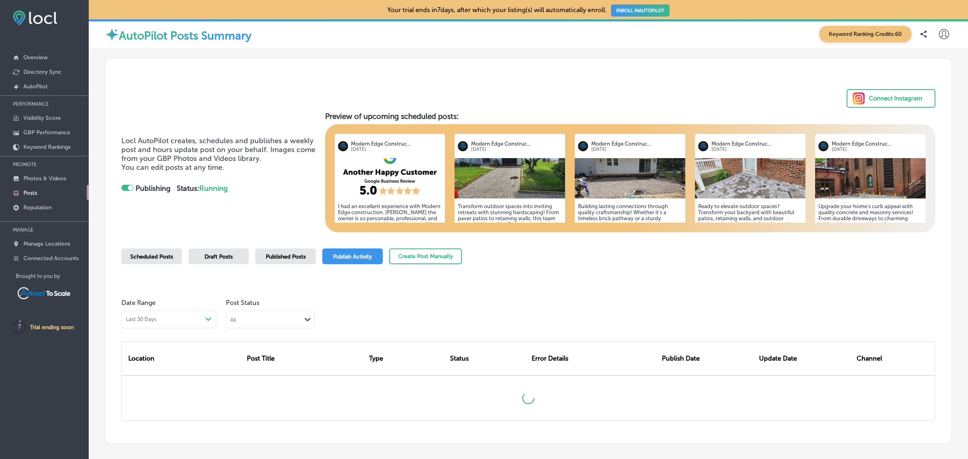
click at [178, 318] on div "Last 30 Days Path Created with Sketch." at bounding box center [169, 319] width 86 height 6
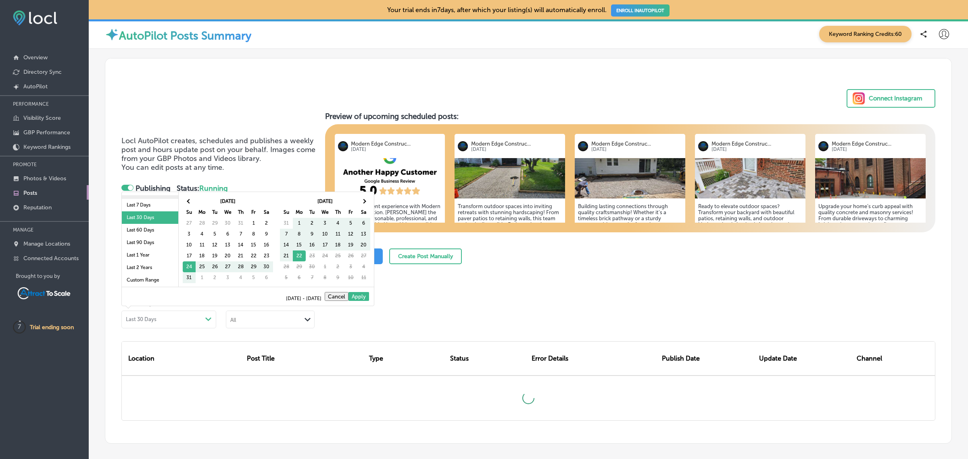
scroll to position [46, 0]
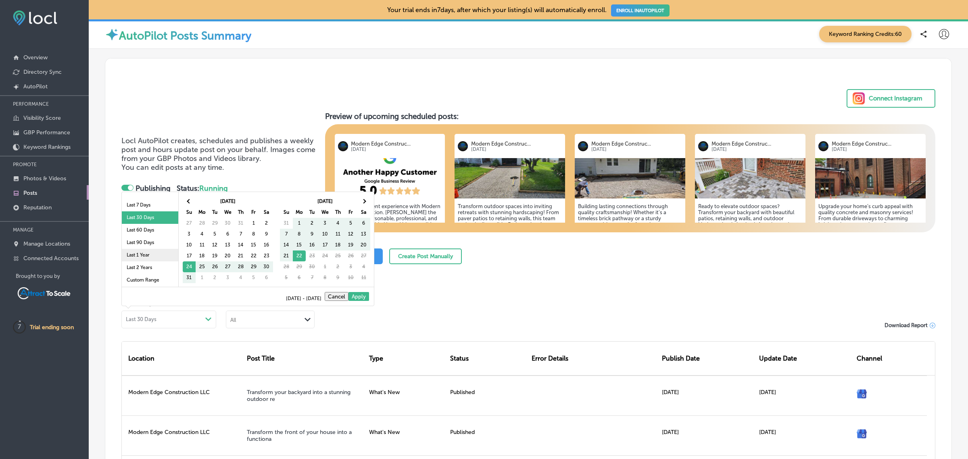
click at [146, 257] on li "Last 1 Year" at bounding box center [150, 255] width 56 height 13
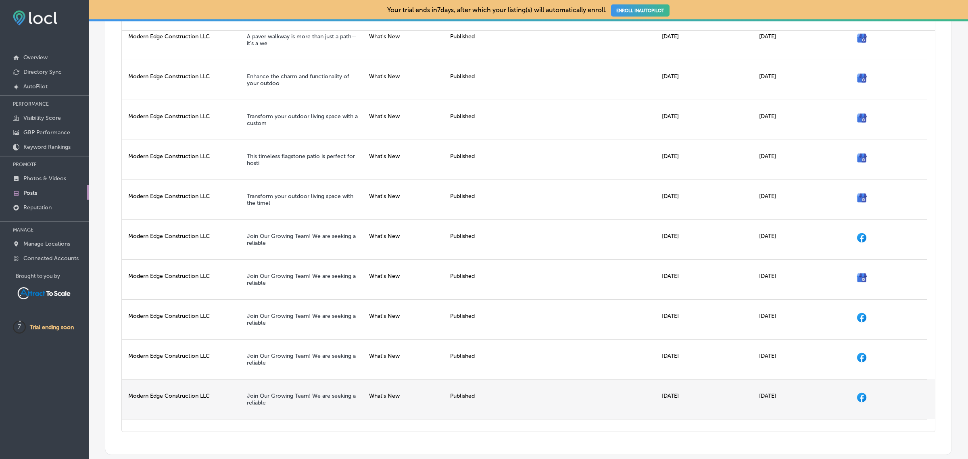
scroll to position [91, 0]
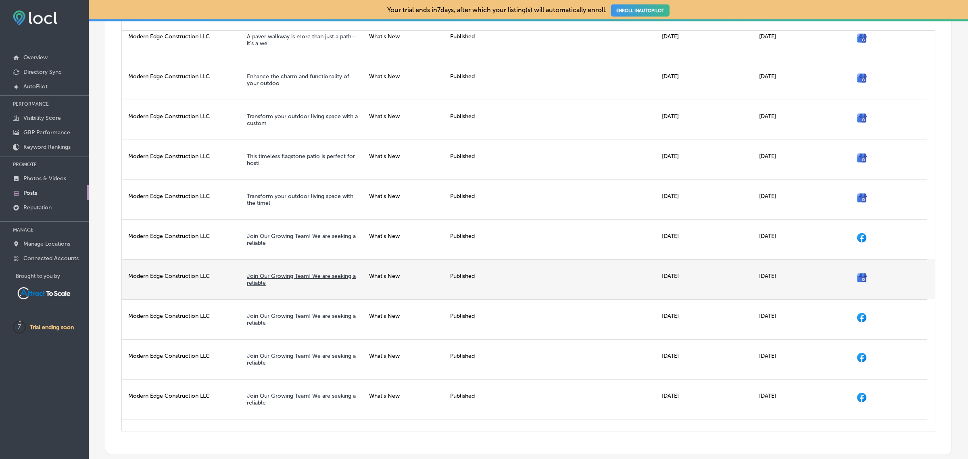
click at [332, 280] on link "Join Our Growing Team! We are seeking a reliable" at bounding box center [301, 280] width 109 height 14
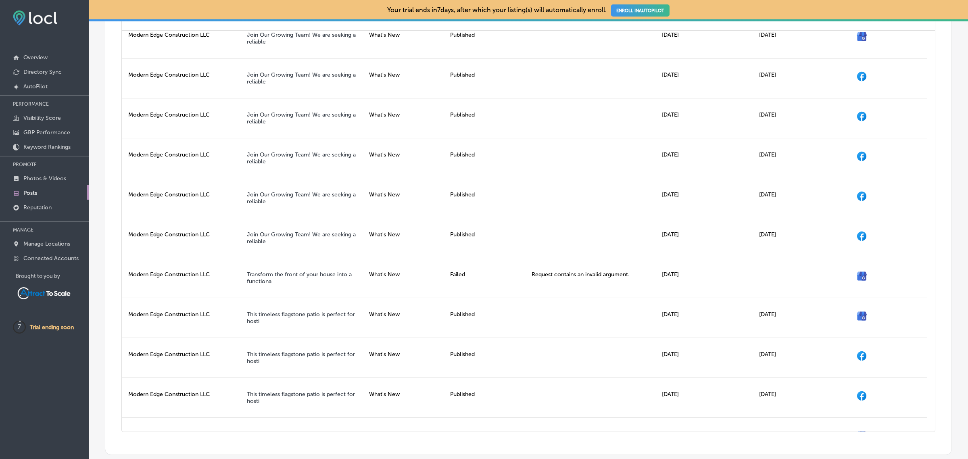
scroll to position [407, 0]
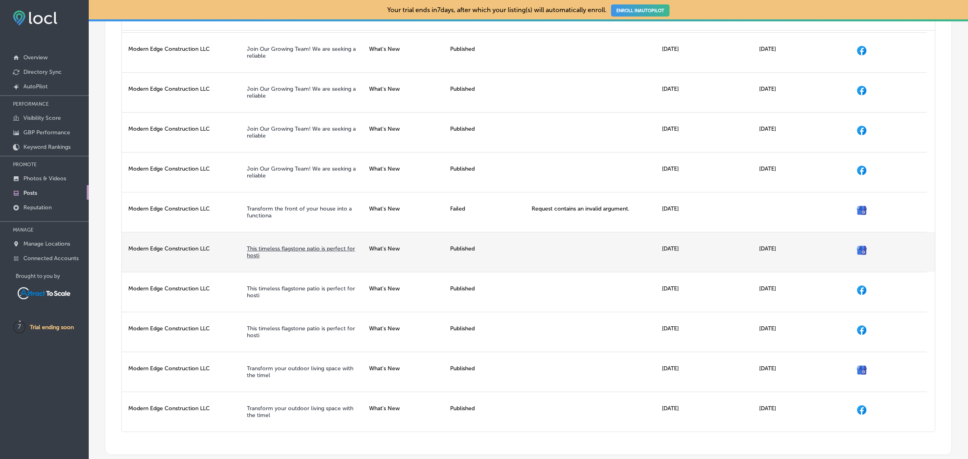
click at [311, 247] on link "This timeless flagstone patio is perfect for hosti" at bounding box center [301, 252] width 108 height 14
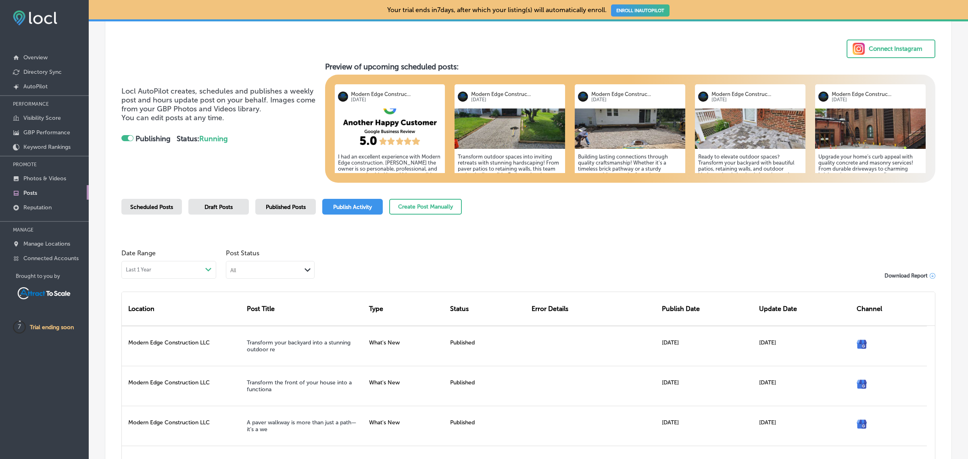
scroll to position [49, 0]
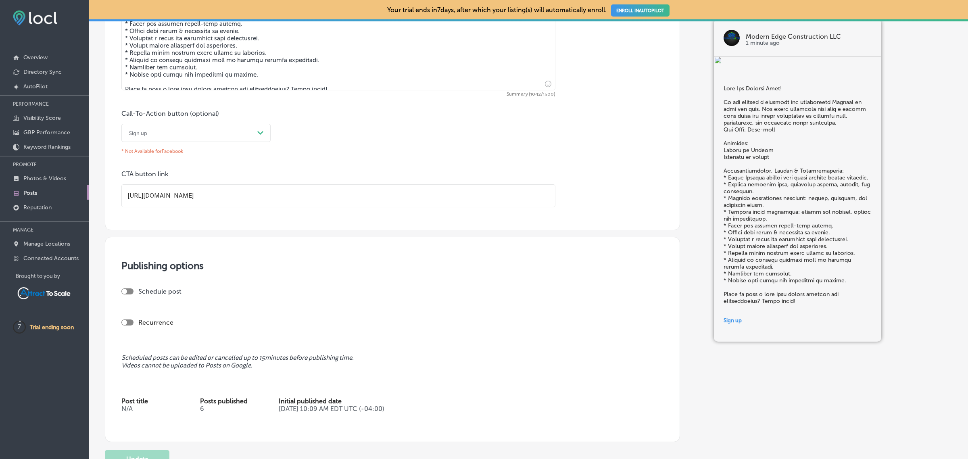
scroll to position [549, 0]
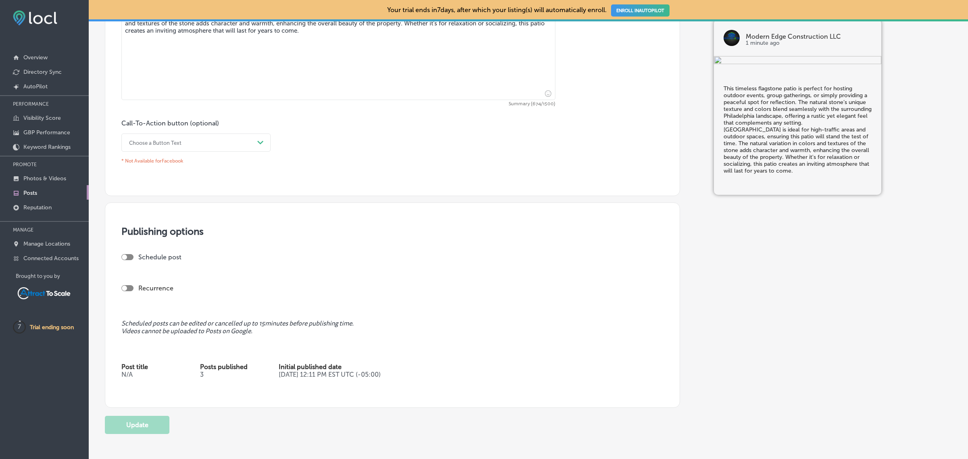
scroll to position [519, 0]
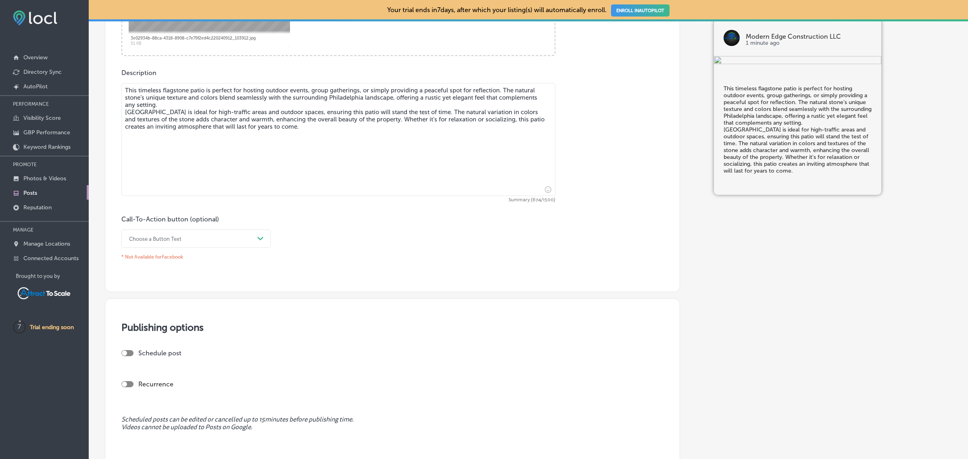
scroll to position [519, 0]
